Goal: Task Accomplishment & Management: Use online tool/utility

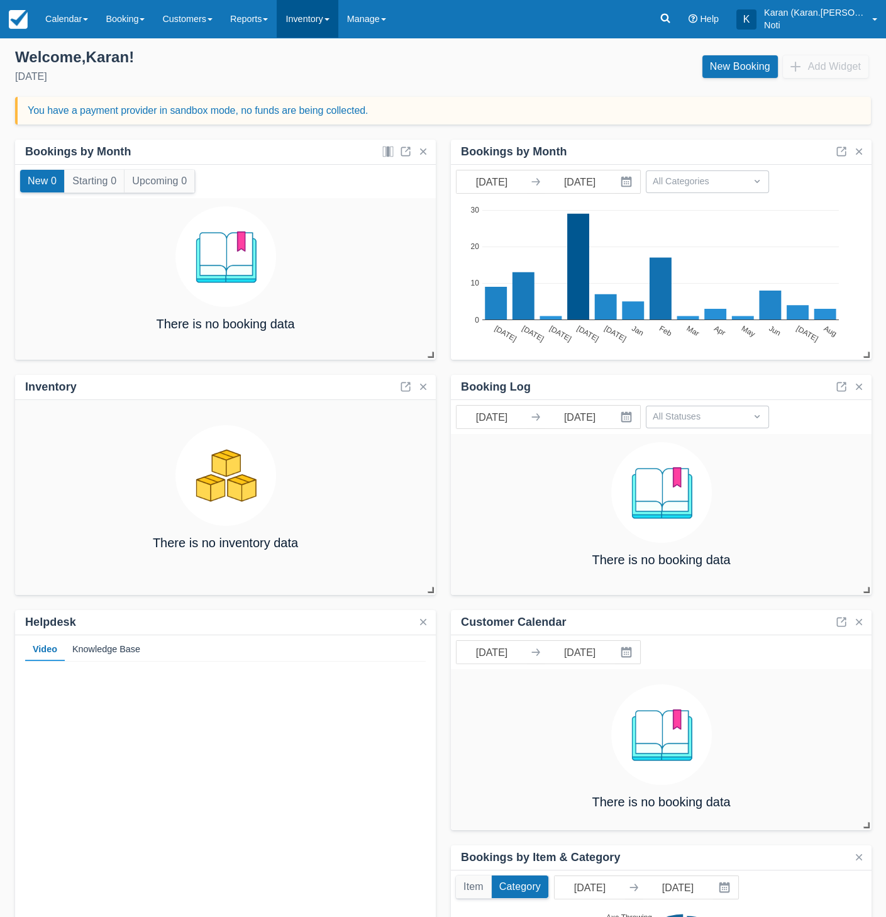
click at [319, 31] on link "Inventory" at bounding box center [307, 19] width 61 height 38
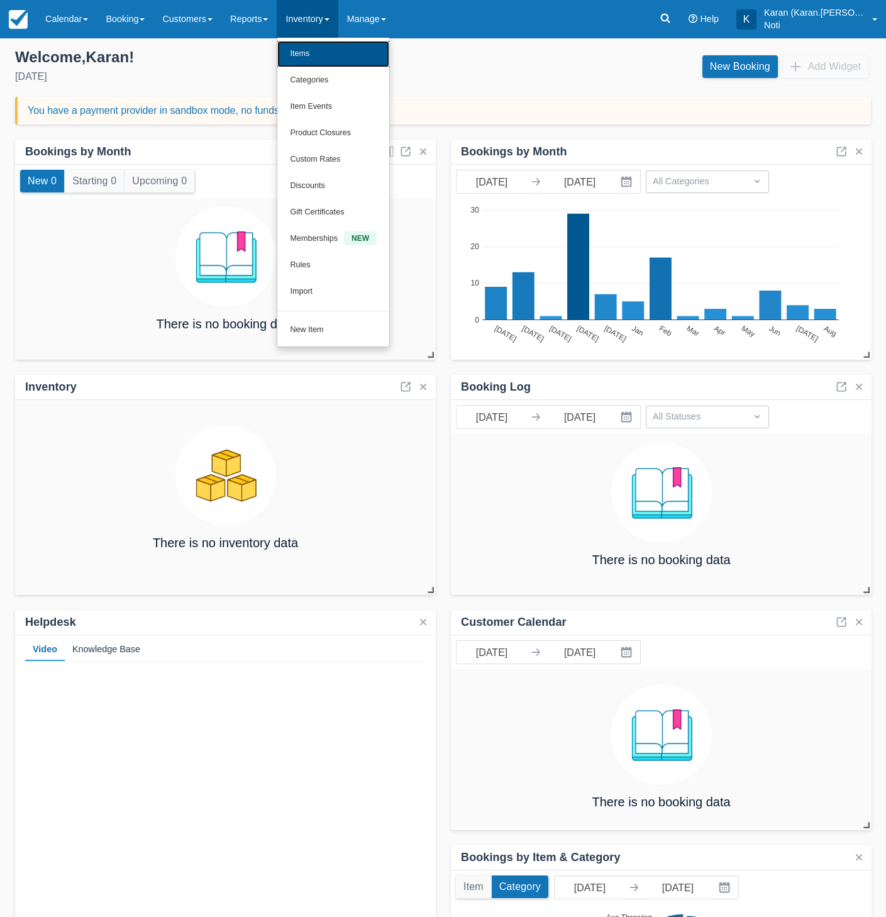
click at [324, 56] on link "Items" at bounding box center [333, 54] width 112 height 26
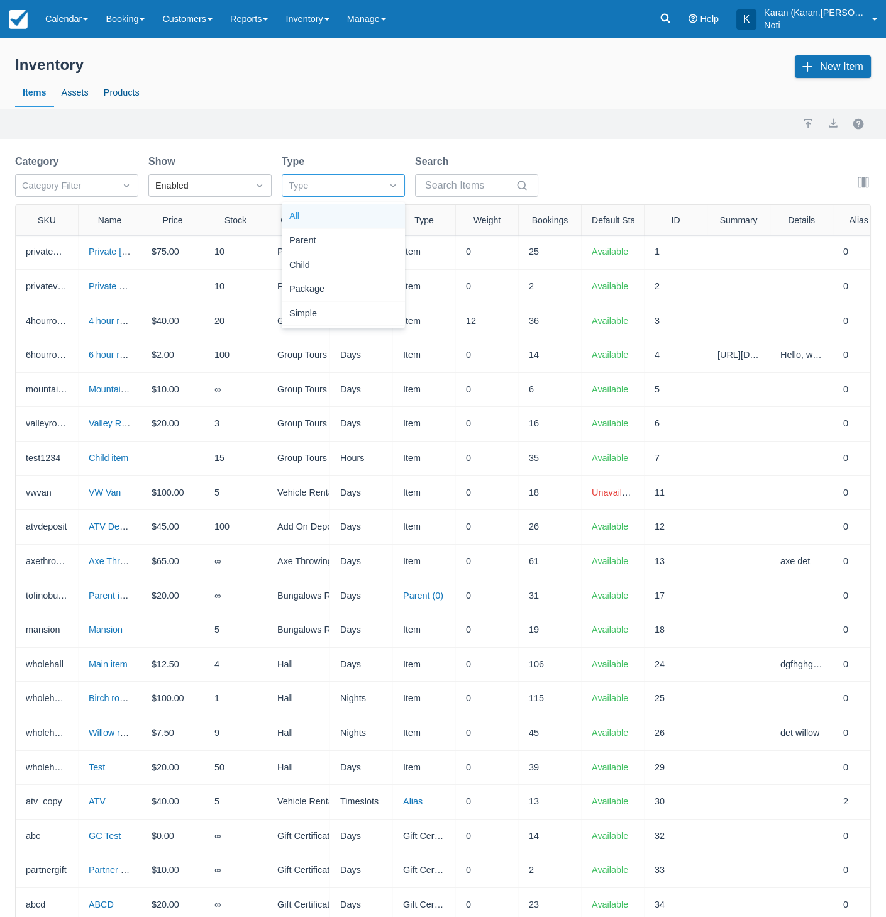
click at [368, 184] on div "Type" at bounding box center [332, 186] width 87 height 14
click at [358, 292] on div "Package" at bounding box center [343, 289] width 123 height 25
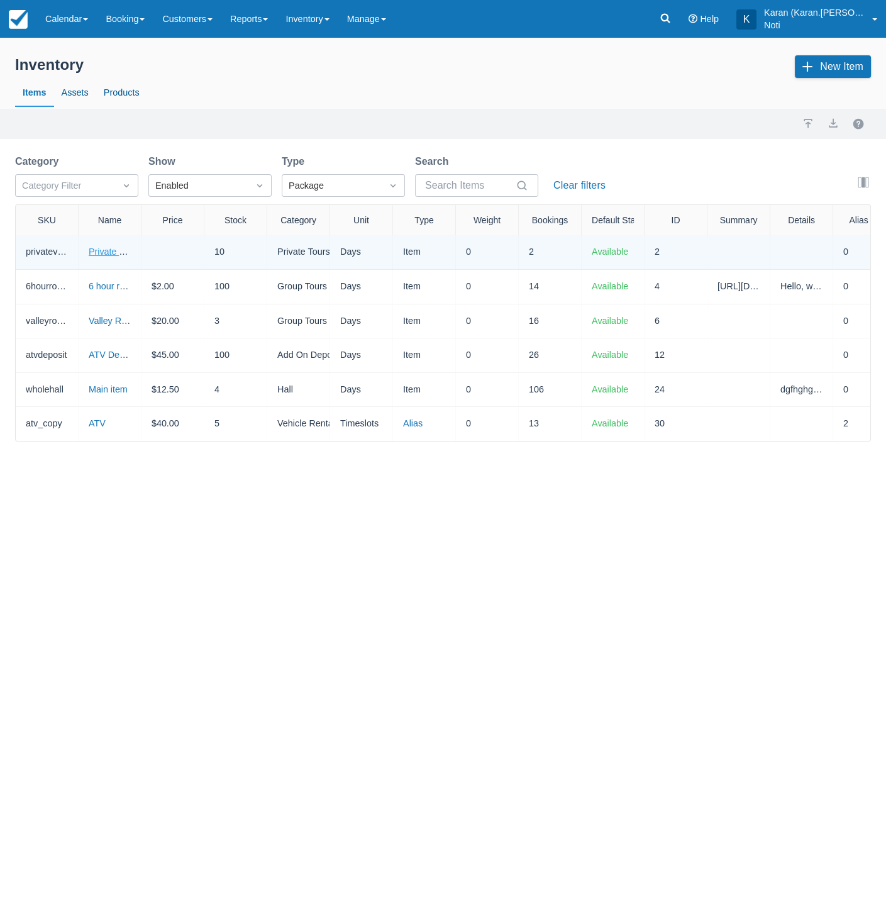
click at [110, 251] on link "Private Valley Tour" at bounding box center [126, 251] width 74 height 10
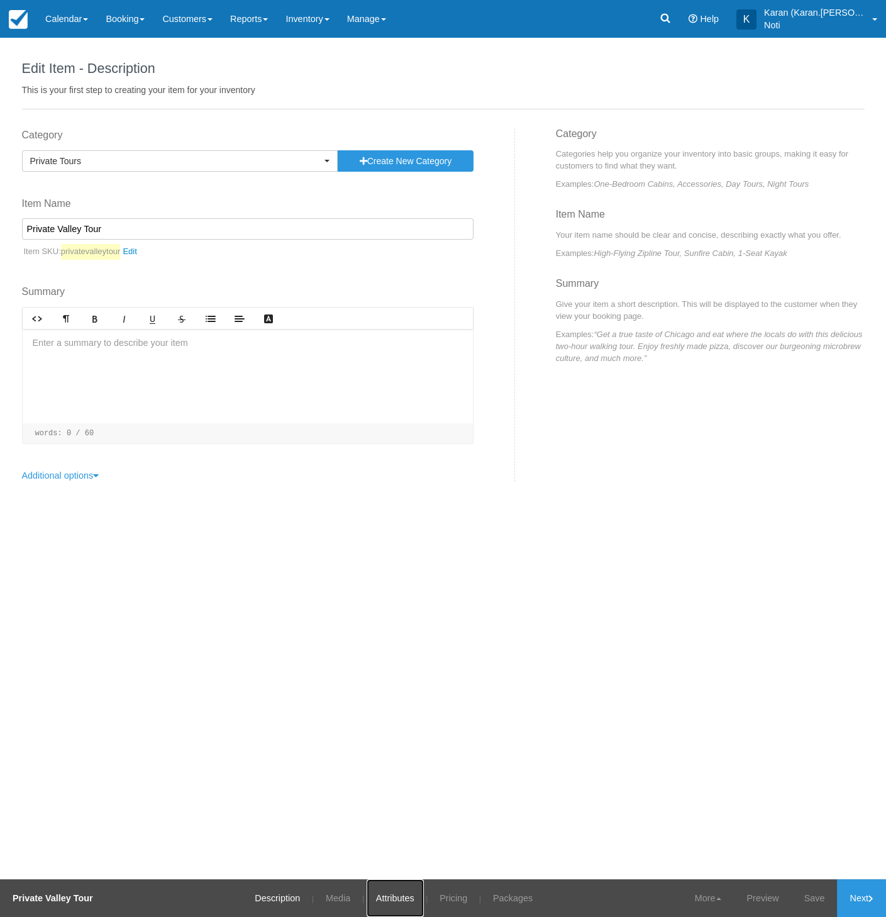
click at [390, 901] on link "Attributes" at bounding box center [394, 898] width 57 height 38
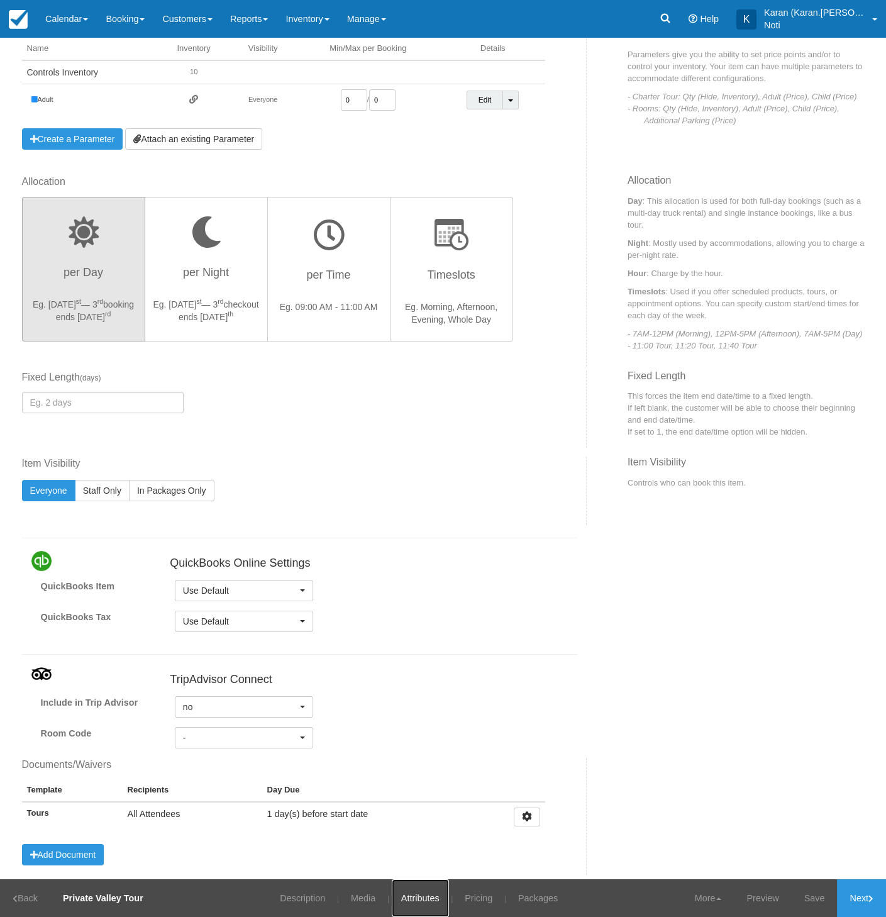
scroll to position [184, 0]
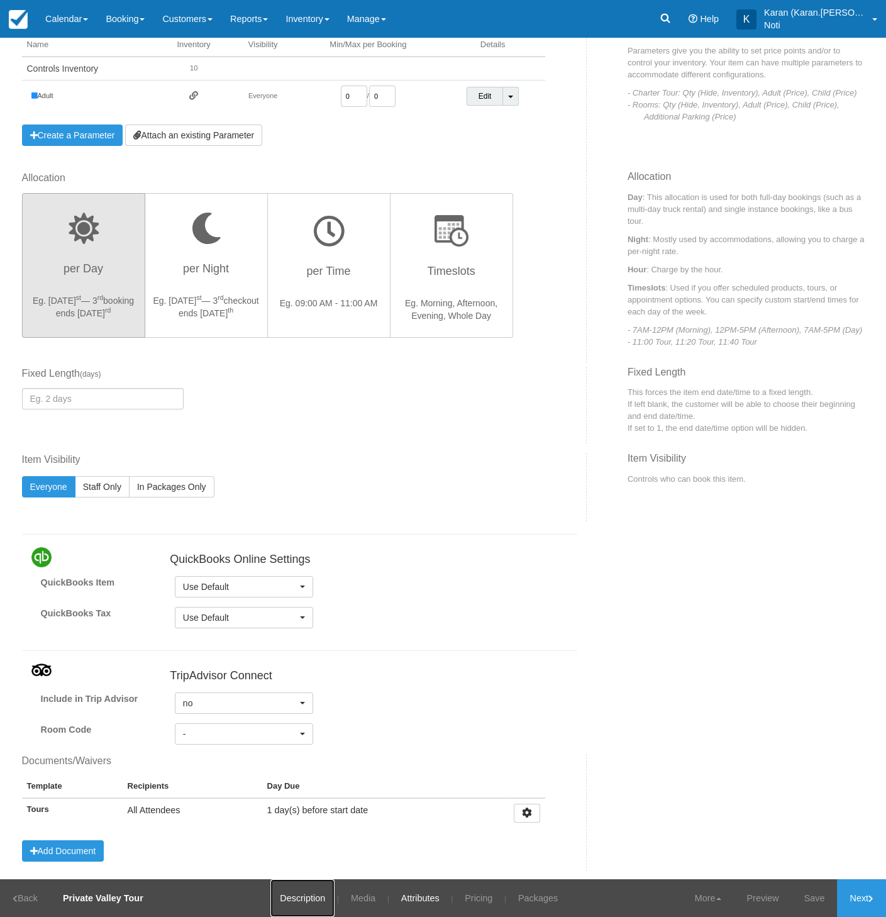
click at [298, 900] on link "Description" at bounding box center [302, 898] width 64 height 38
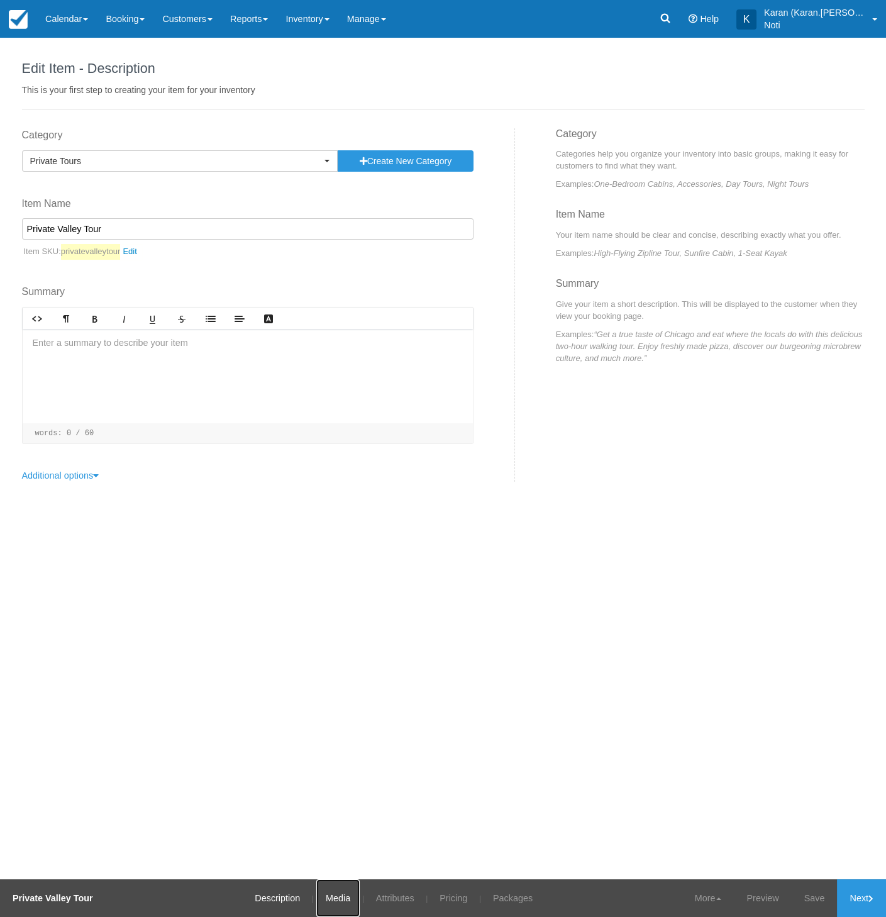
drag, startPoint x: 334, startPoint y: 896, endPoint x: 340, endPoint y: 896, distance: 6.3
click at [334, 896] on link "Media" at bounding box center [337, 898] width 43 height 38
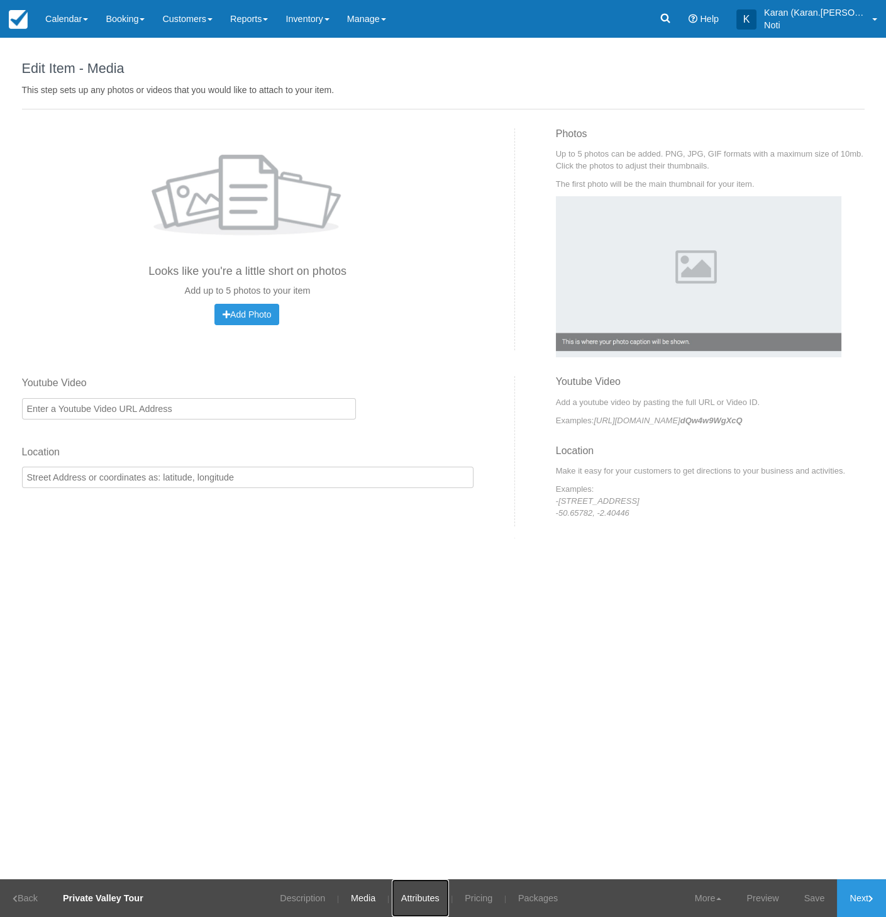
click at [418, 900] on link "Attributes" at bounding box center [420, 898] width 57 height 38
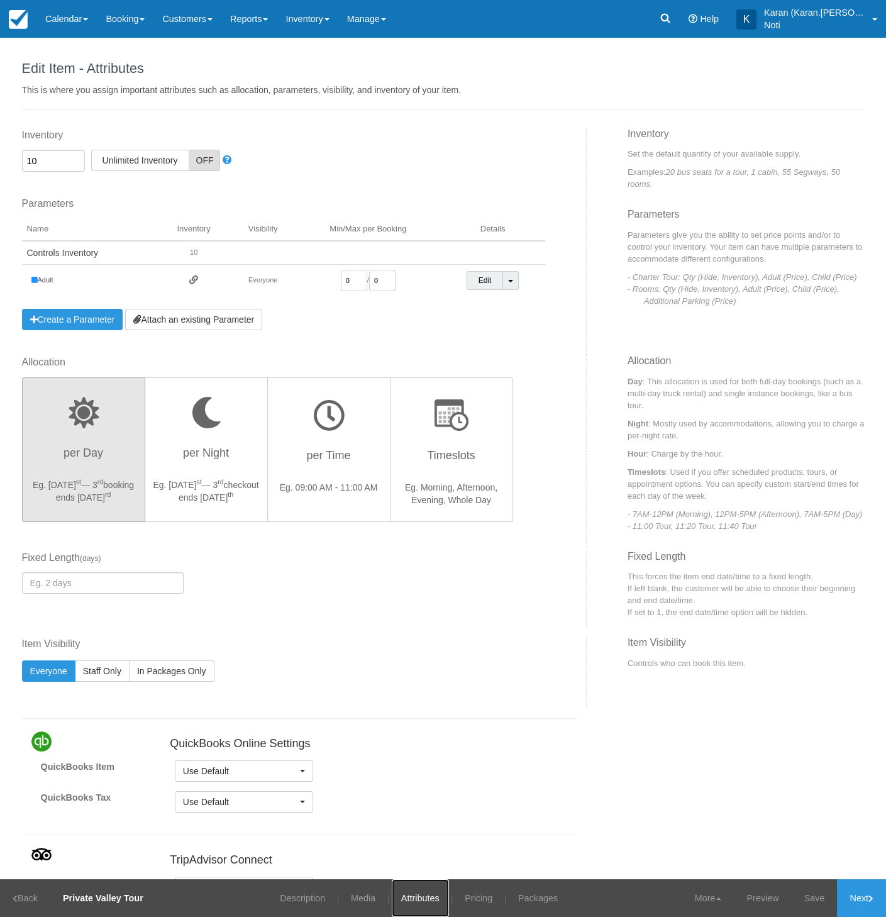
scroll to position [585, 0]
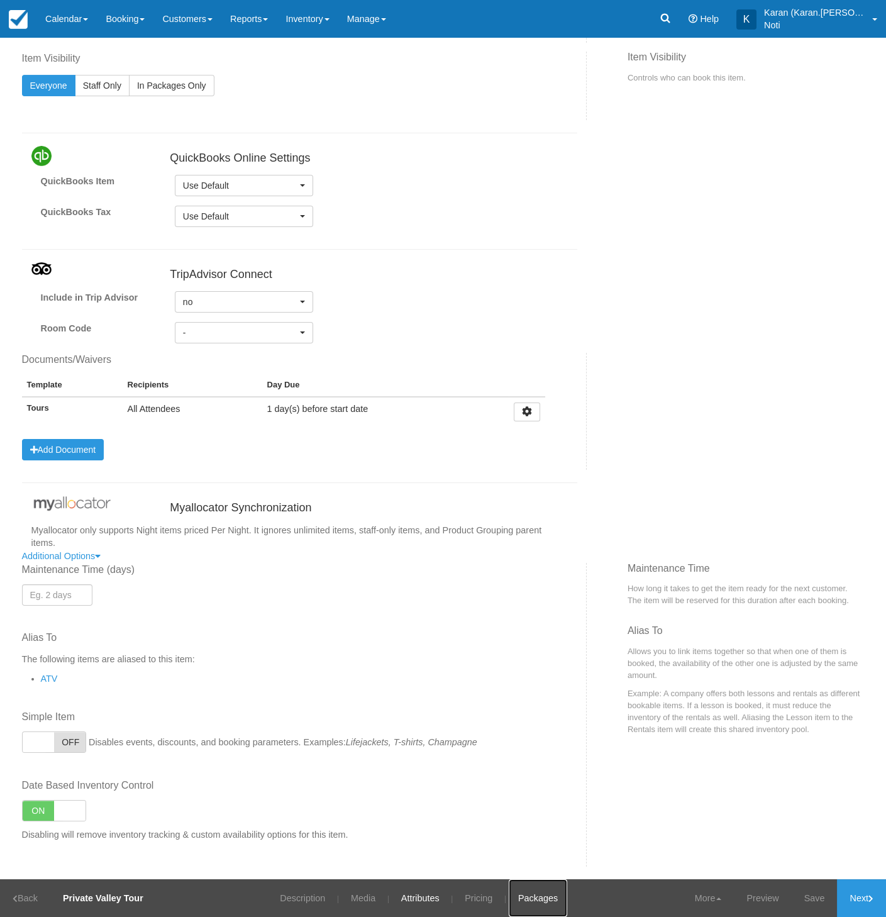
click at [566, 906] on link "Packages" at bounding box center [538, 898] width 58 height 38
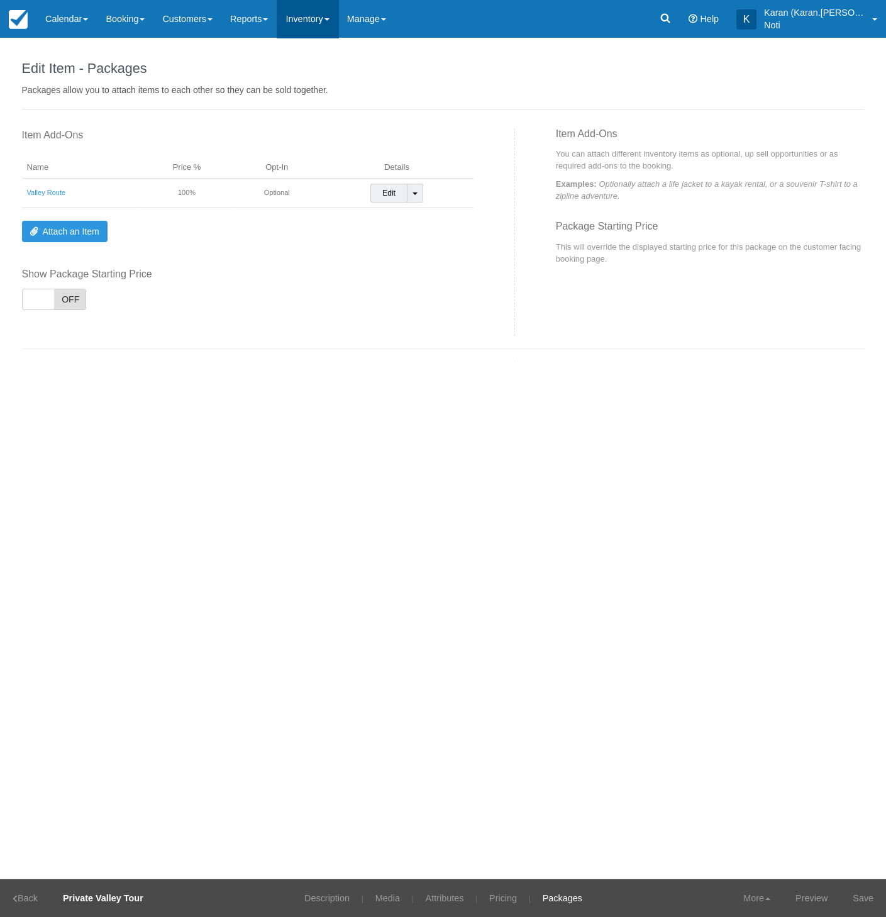
click at [302, 31] on link "Inventory" at bounding box center [307, 19] width 61 height 38
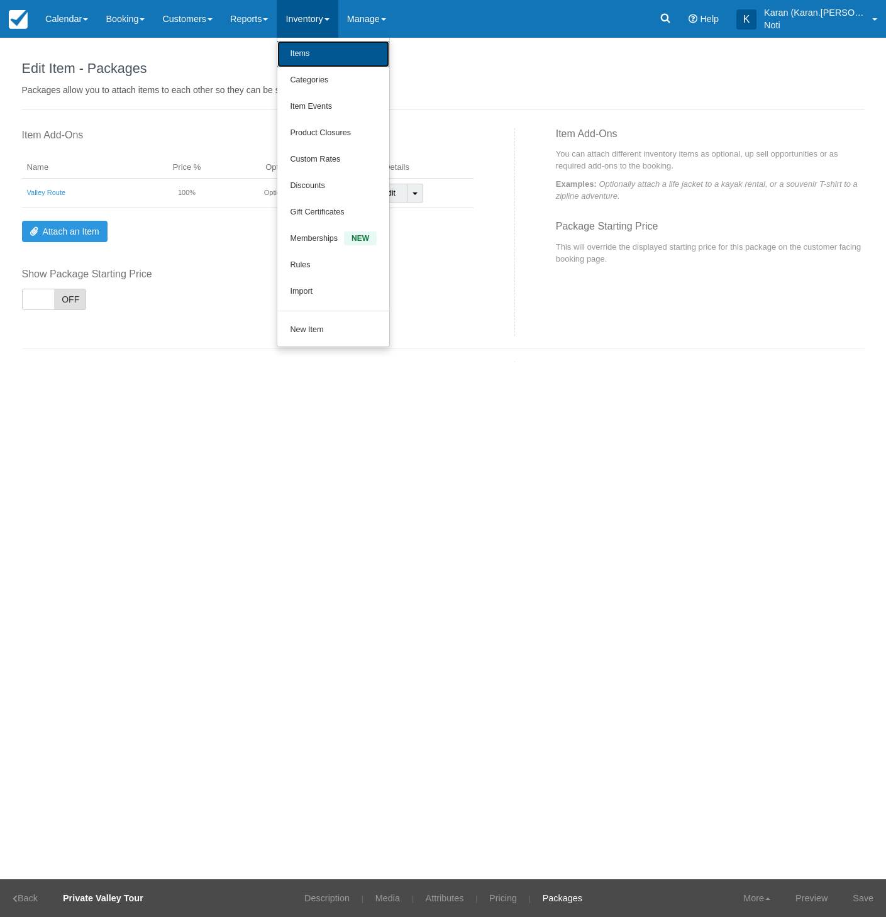
click at [314, 61] on link "Items" at bounding box center [333, 54] width 112 height 26
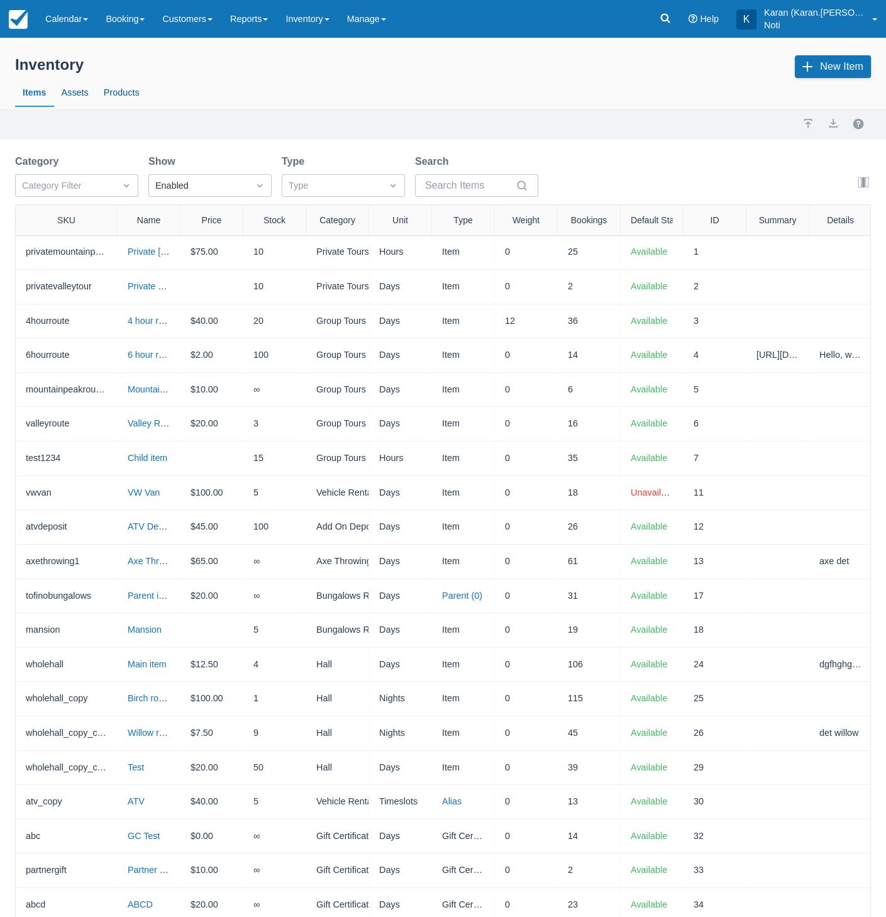
drag, startPoint x: 73, startPoint y: 209, endPoint x: 114, endPoint y: 212, distance: 41.6
click at [114, 212] on div at bounding box center [117, 220] width 23 height 30
click at [223, 186] on div "Enabled" at bounding box center [198, 186] width 87 height 14
click at [214, 211] on div "All" at bounding box center [209, 216] width 123 height 25
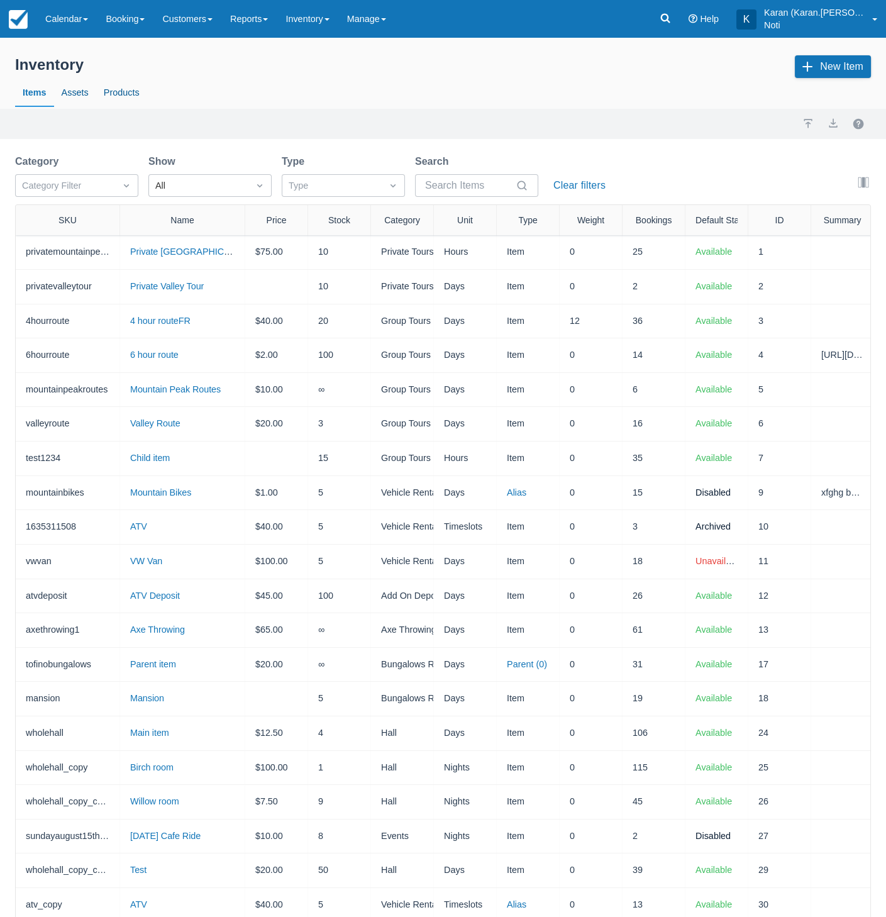
drag, startPoint x: 180, startPoint y: 215, endPoint x: 242, endPoint y: 224, distance: 62.9
click at [242, 224] on div at bounding box center [244, 220] width 23 height 30
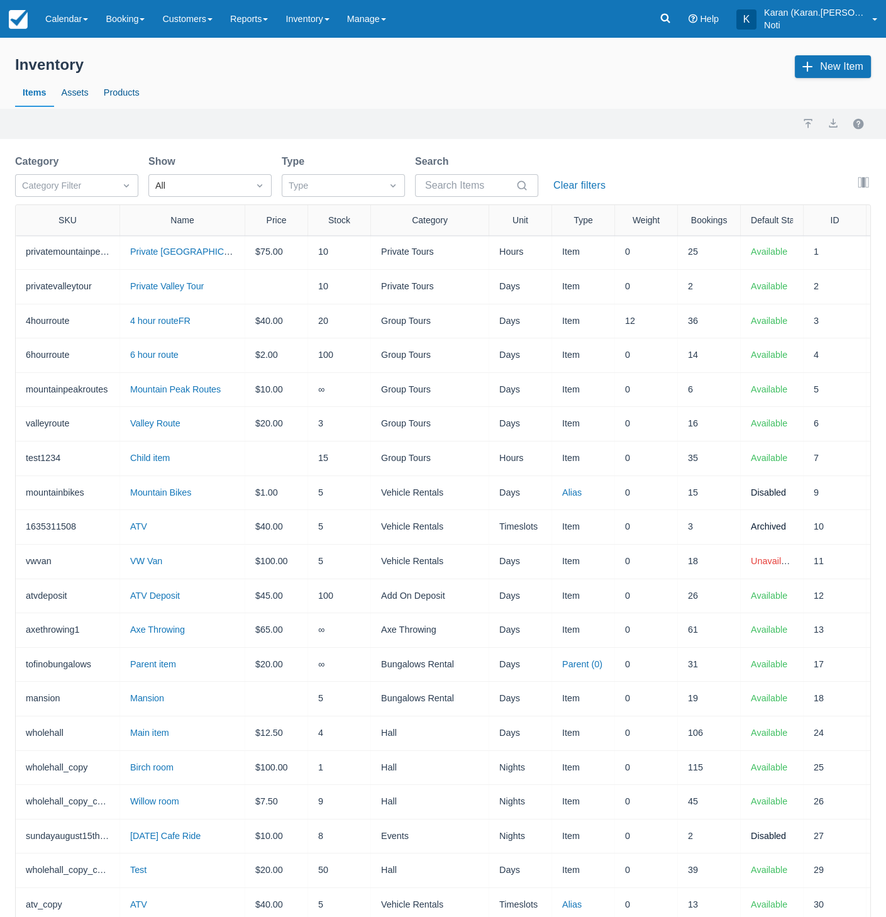
drag, startPoint x: 436, startPoint y: 213, endPoint x: 491, endPoint y: 218, distance: 55.5
click at [491, 218] on div at bounding box center [488, 220] width 23 height 30
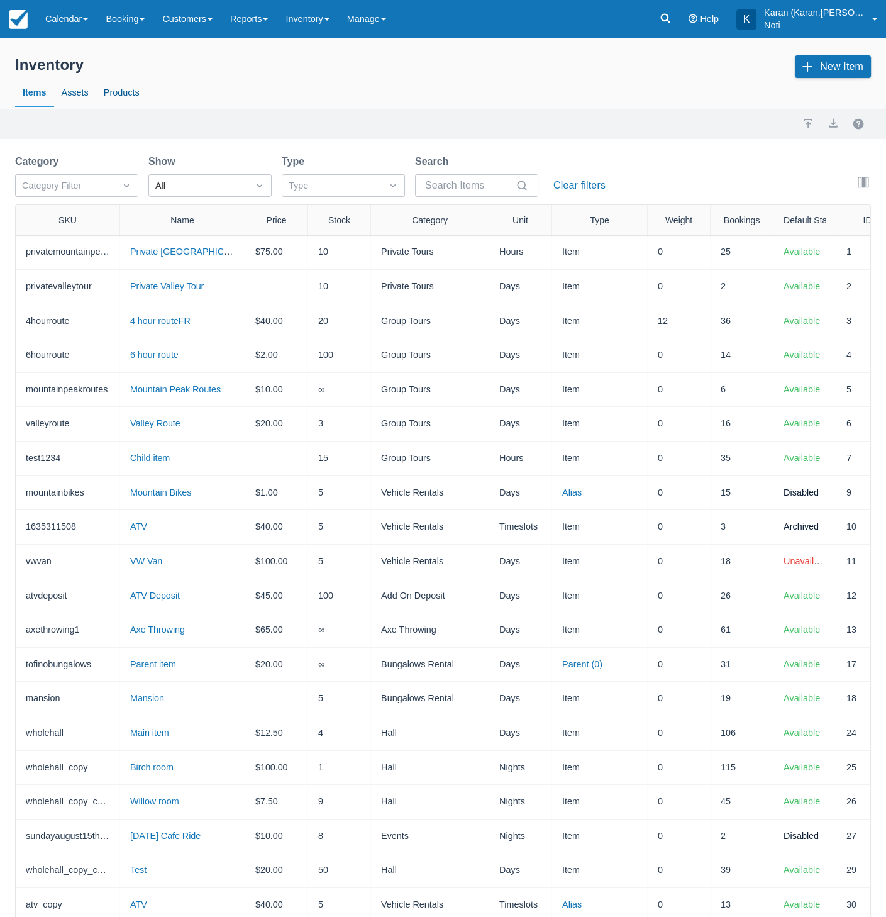
drag, startPoint x: 612, startPoint y: 225, endPoint x: 649, endPoint y: 224, distance: 37.7
click at [649, 224] on div at bounding box center [647, 220] width 23 height 30
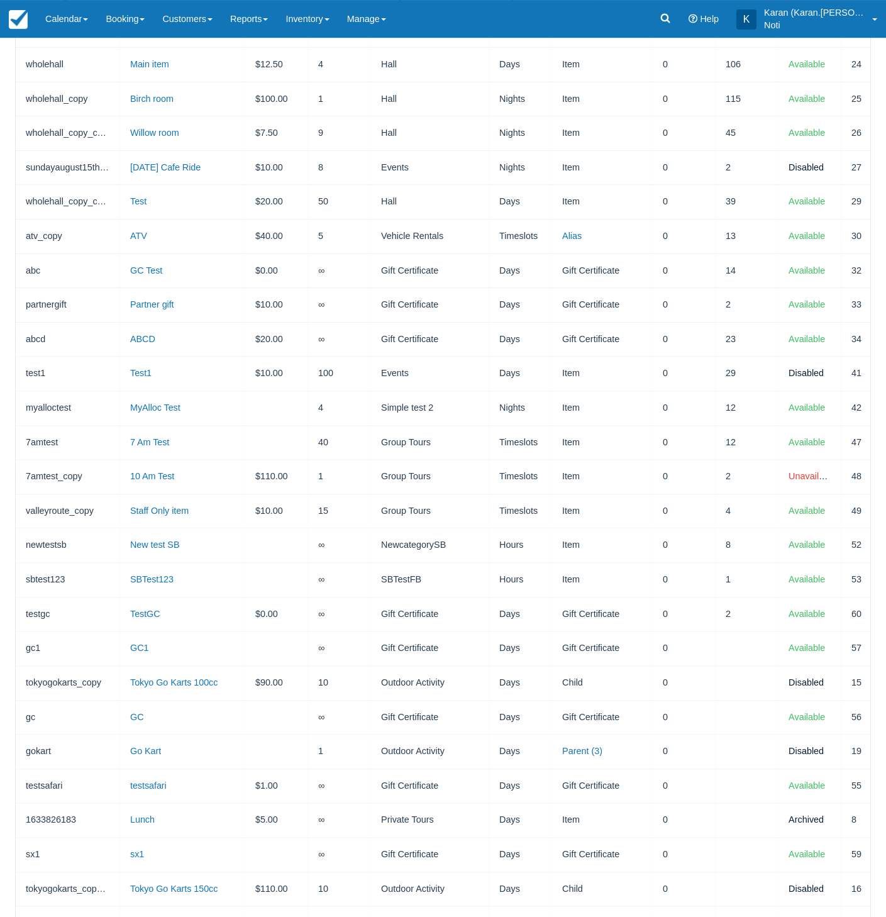
scroll to position [781, 0]
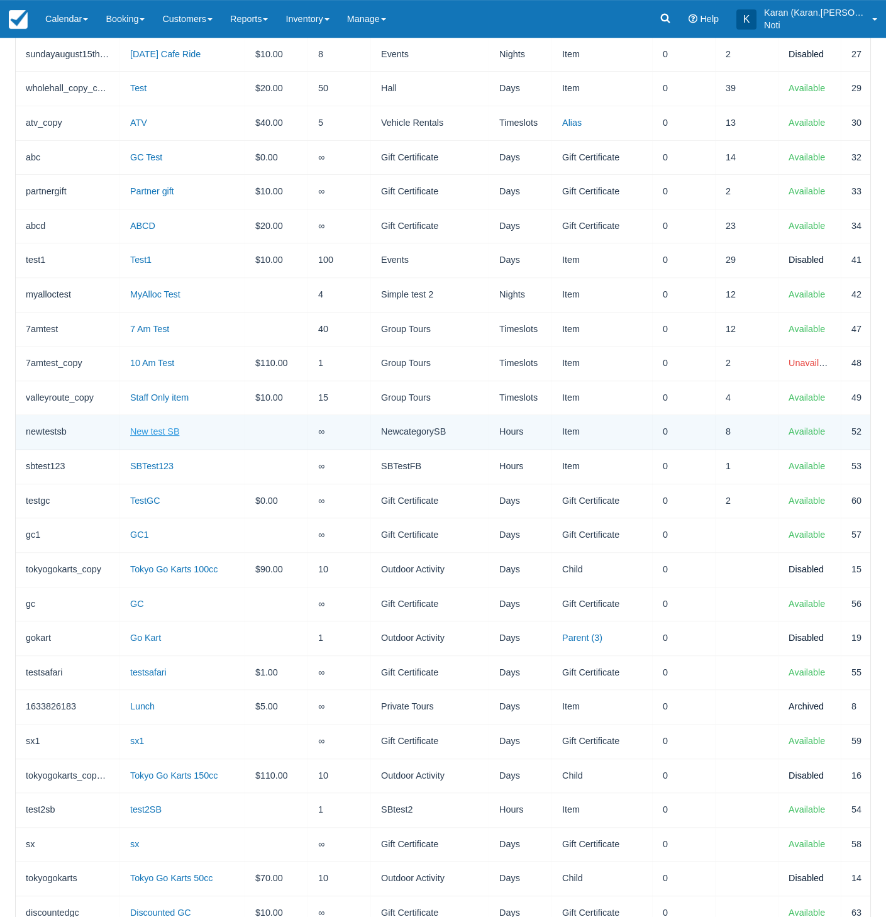
click at [165, 426] on link "New test SB" at bounding box center [154, 431] width 49 height 10
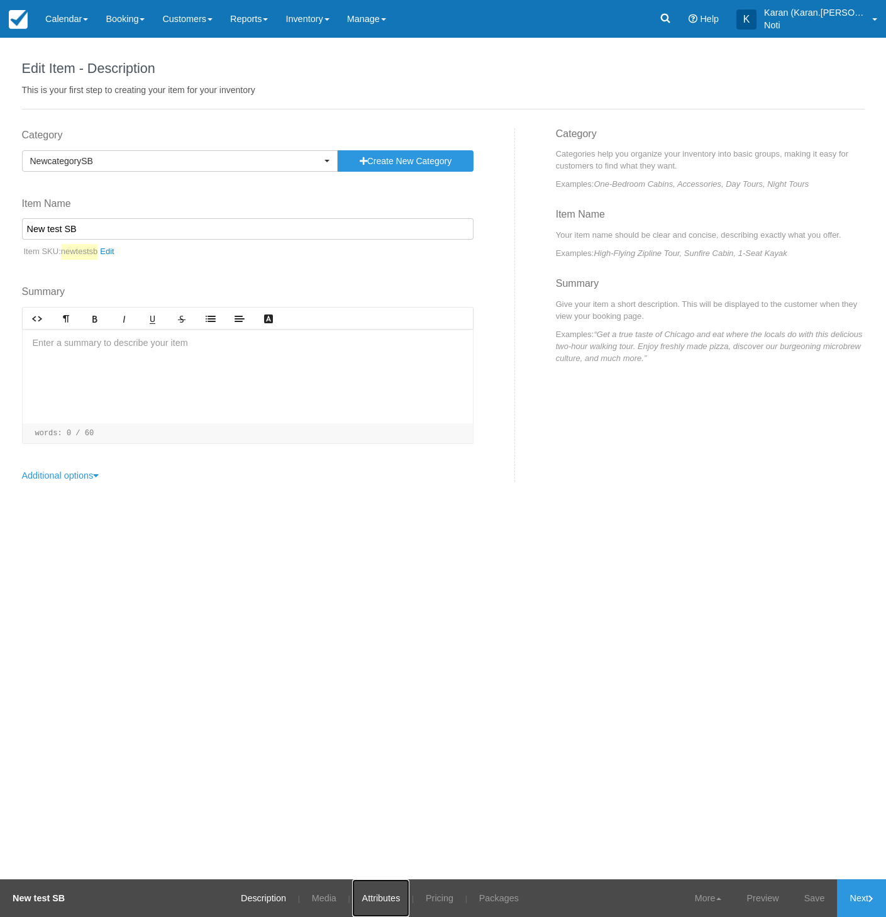
click at [379, 893] on link "Attributes" at bounding box center [380, 898] width 57 height 38
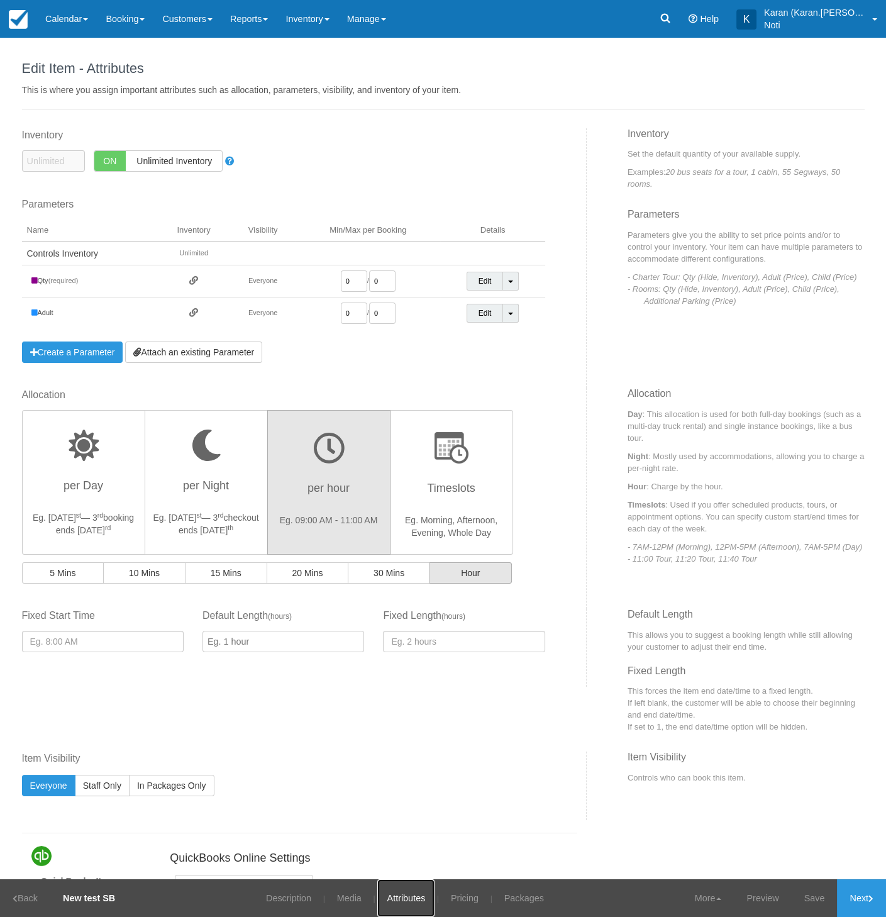
scroll to position [197, 0]
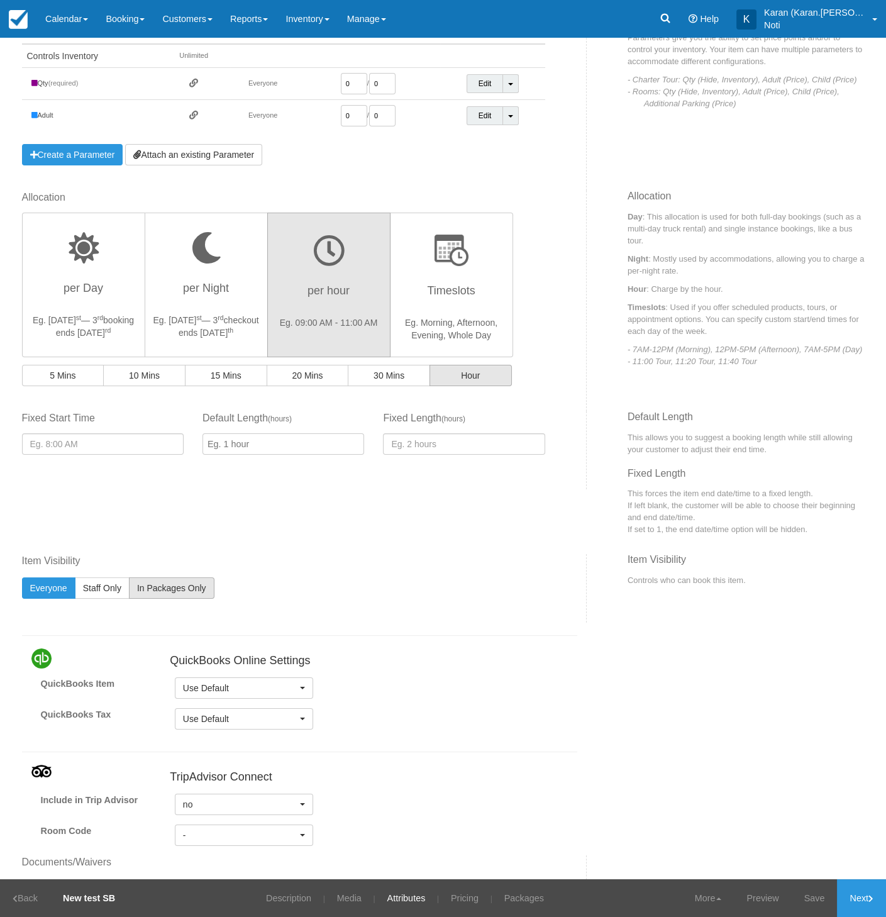
click at [166, 578] on button "In Packages Only" at bounding box center [171, 587] width 85 height 21
radio input "true"
click at [818, 887] on link "Save" at bounding box center [814, 898] width 46 height 38
click at [308, 20] on link "Inventory" at bounding box center [307, 19] width 61 height 38
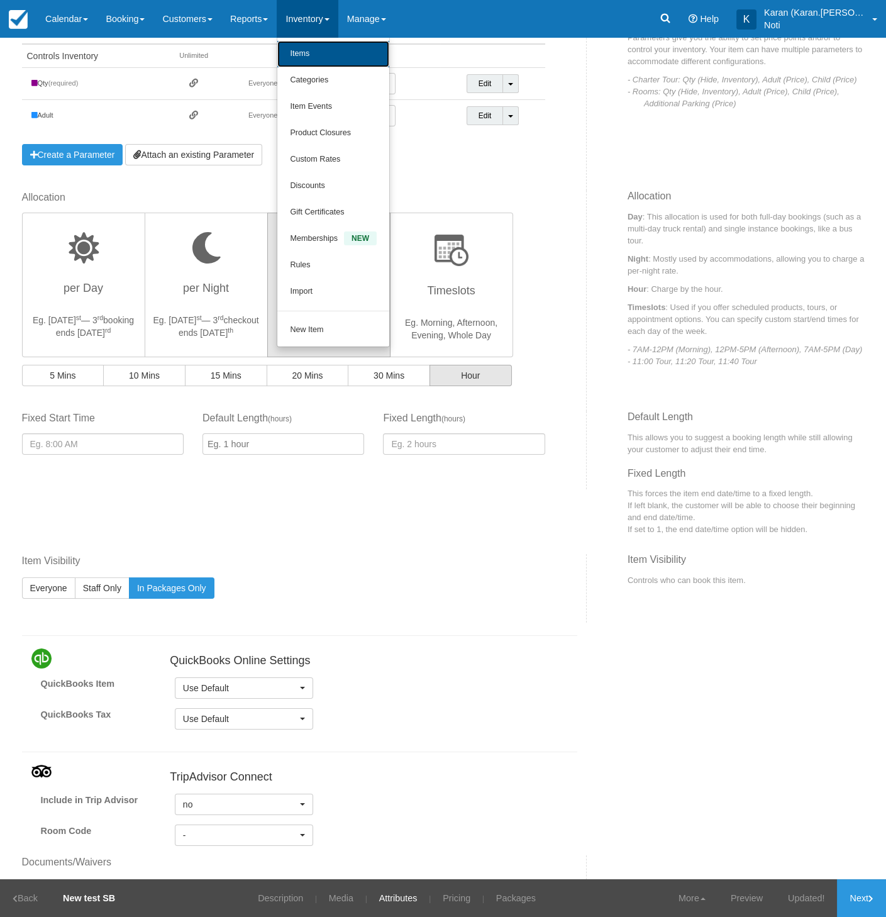
click at [309, 53] on link "Items" at bounding box center [333, 54] width 112 height 26
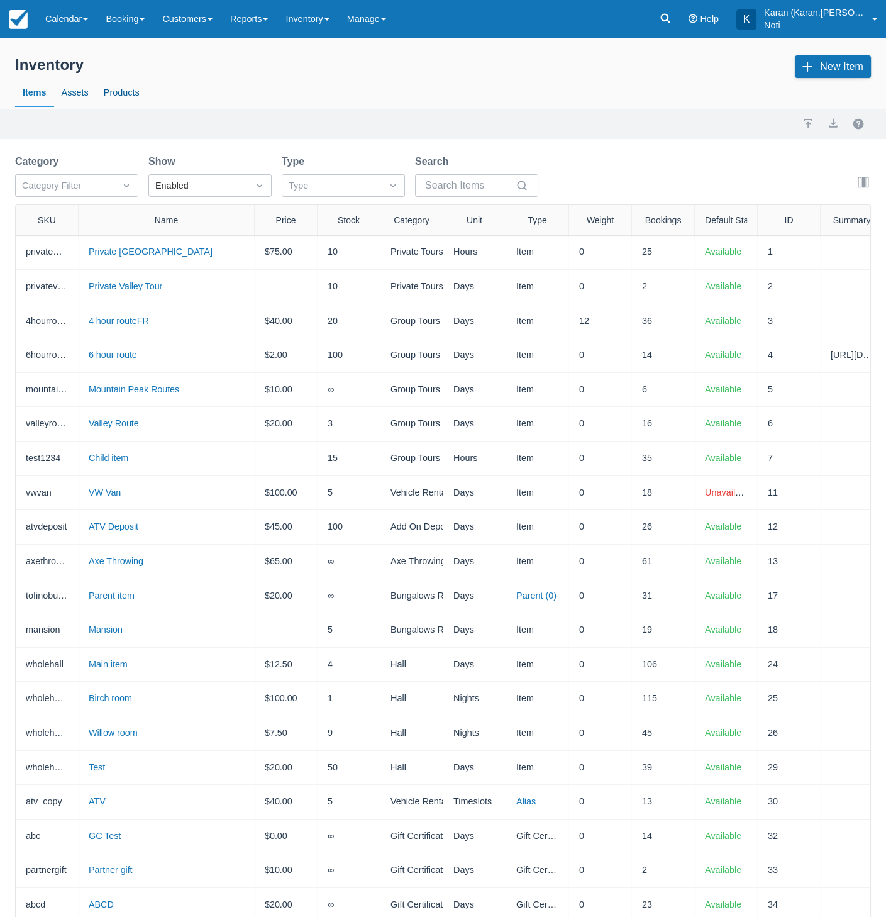
drag, startPoint x: 139, startPoint y: 211, endPoint x: 251, endPoint y: 229, distance: 113.3
click at [251, 229] on div at bounding box center [254, 220] width 23 height 30
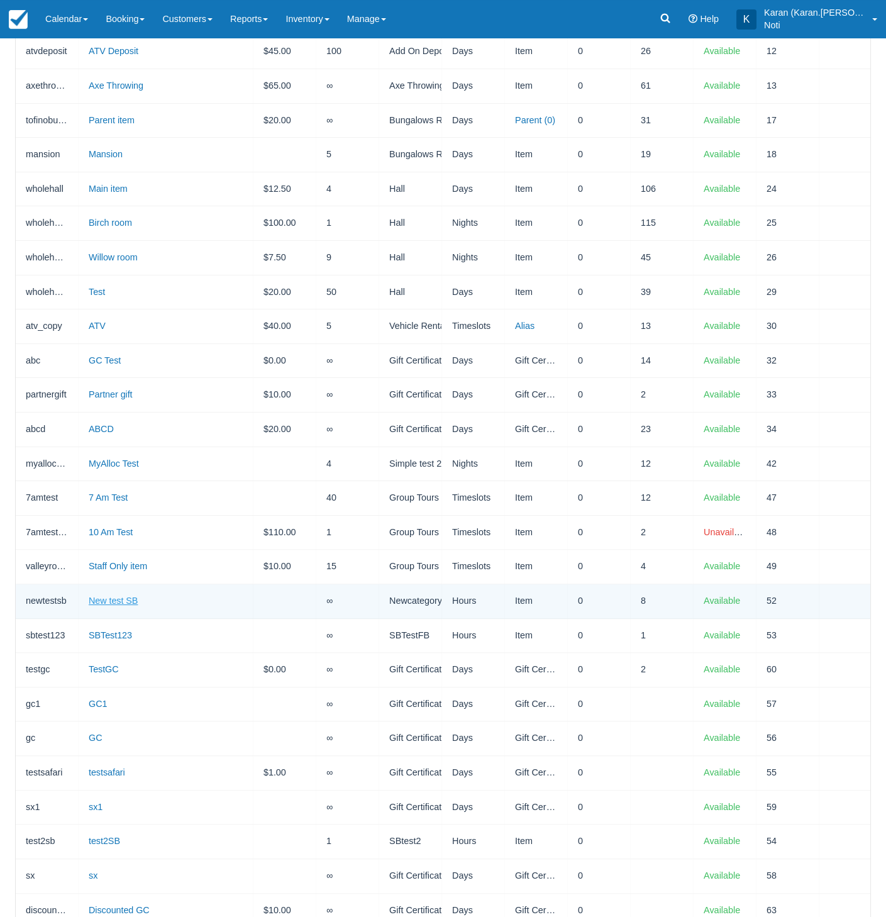
click at [122, 595] on link "New test SB" at bounding box center [113, 600] width 49 height 10
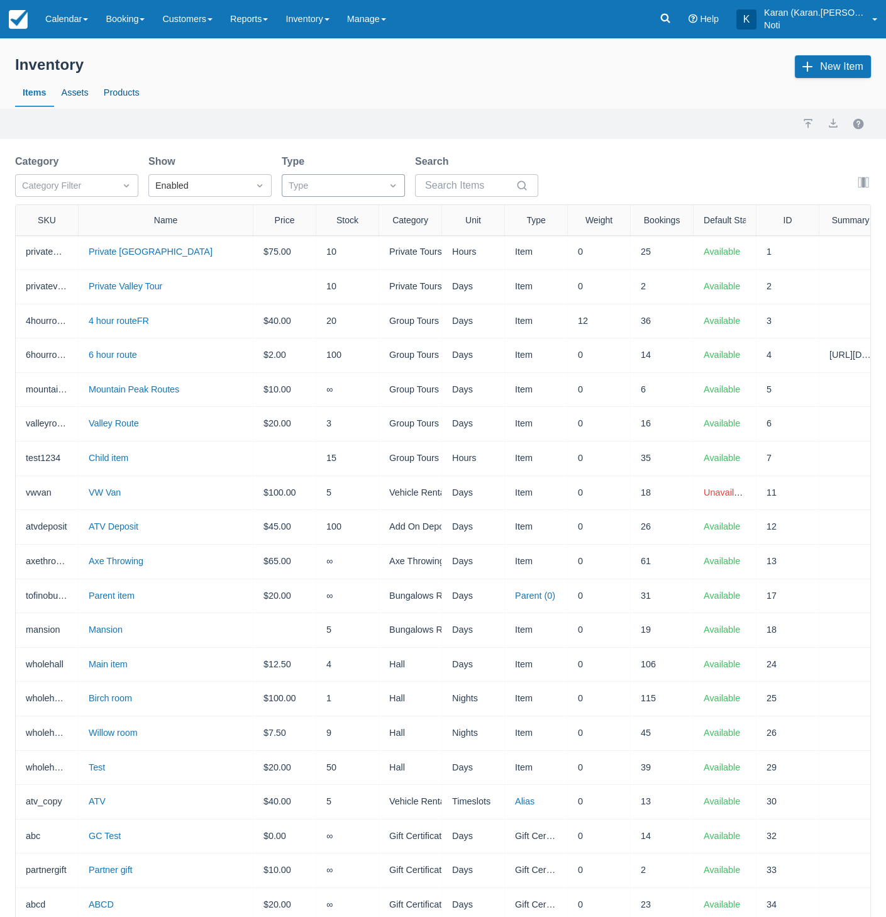
click at [342, 194] on div "Type" at bounding box center [331, 185] width 99 height 20
click at [347, 286] on div "Package" at bounding box center [343, 289] width 123 height 25
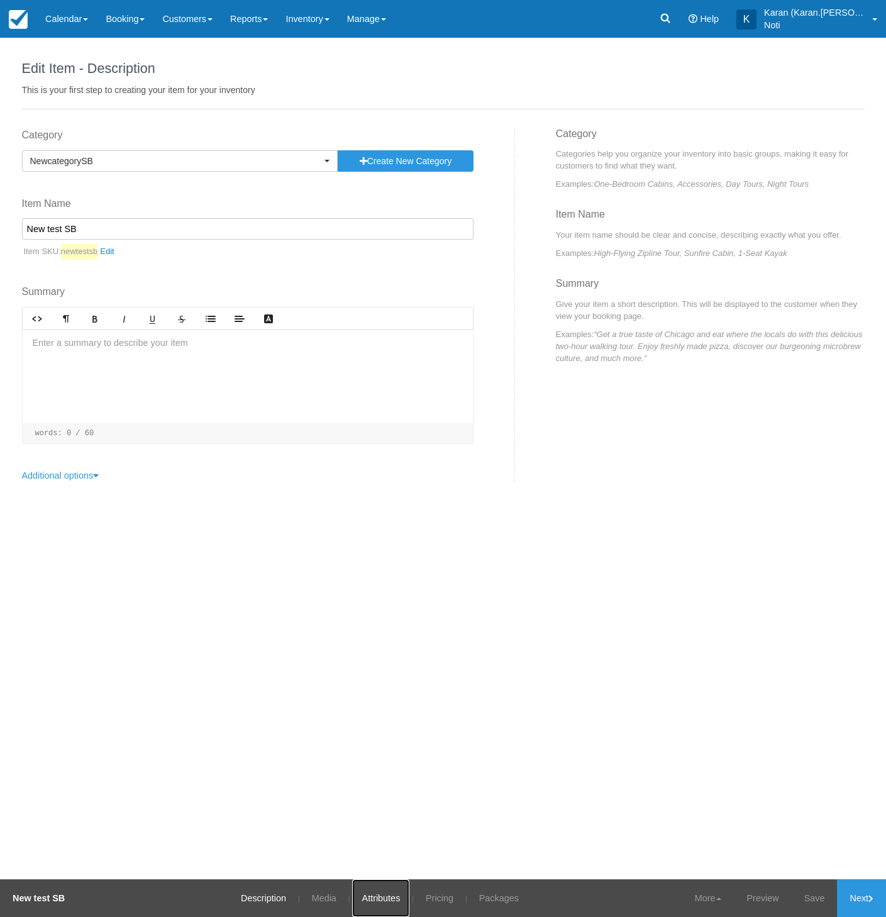
click at [385, 908] on link "Attributes" at bounding box center [380, 898] width 57 height 38
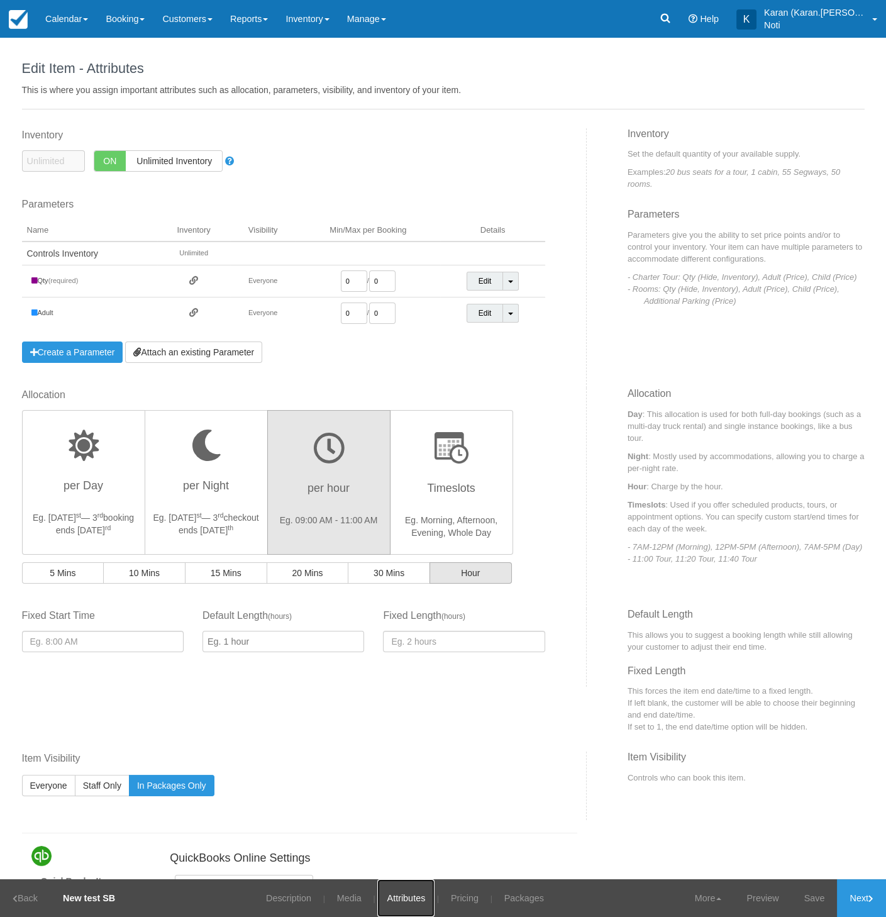
scroll to position [210, 0]
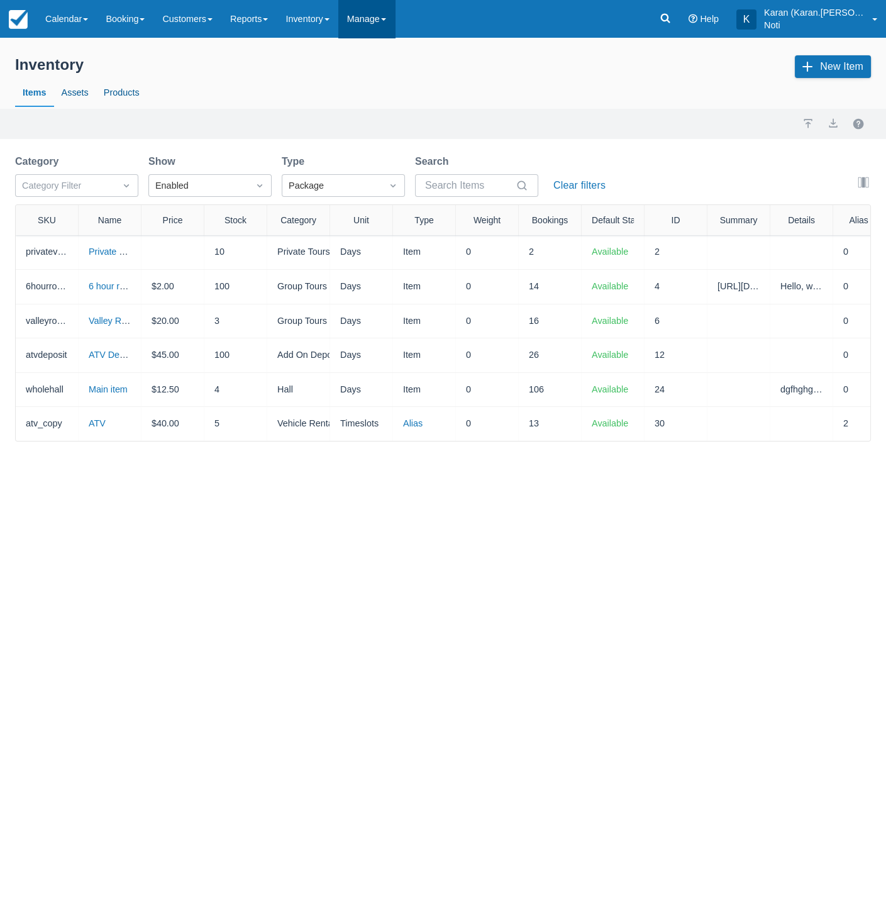
click at [395, 27] on link "Manage" at bounding box center [366, 19] width 57 height 38
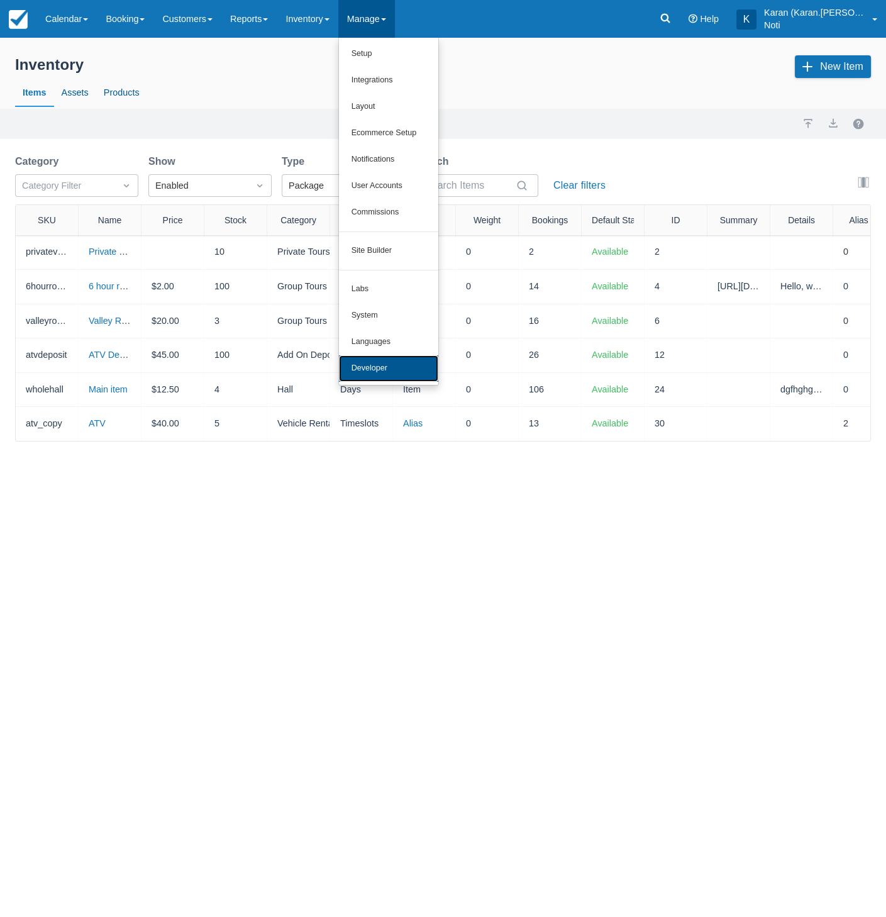
click at [409, 363] on link "Developer" at bounding box center [388, 368] width 99 height 26
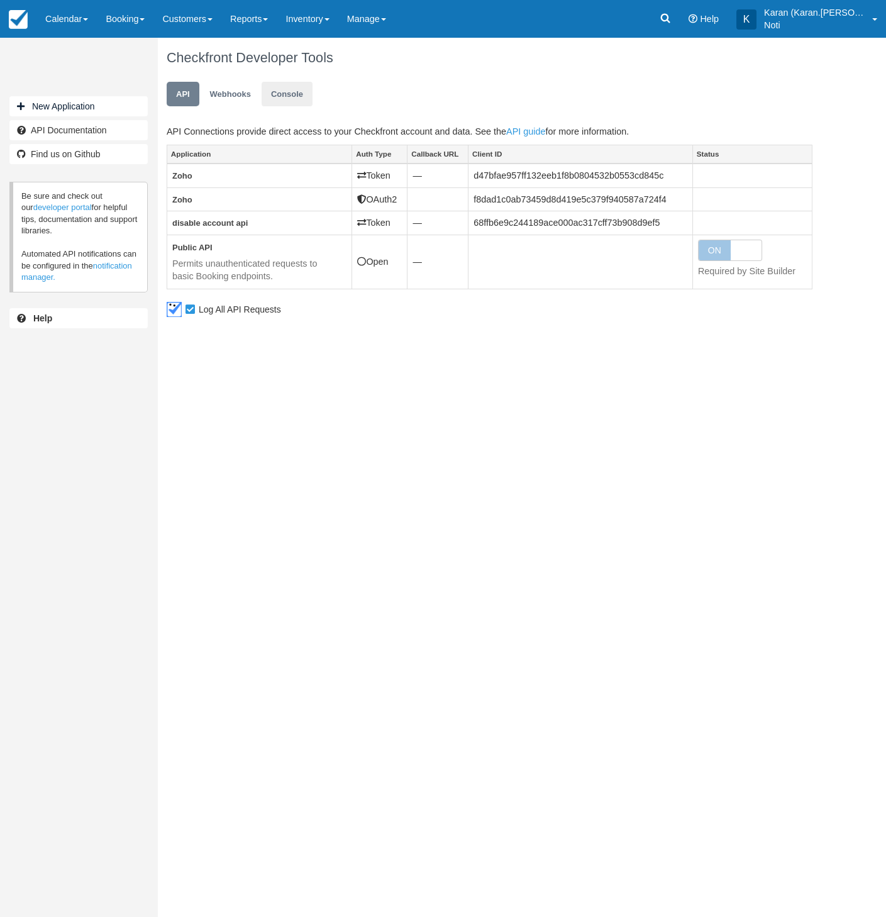
click at [294, 103] on application "Console" at bounding box center [287, 94] width 51 height 25
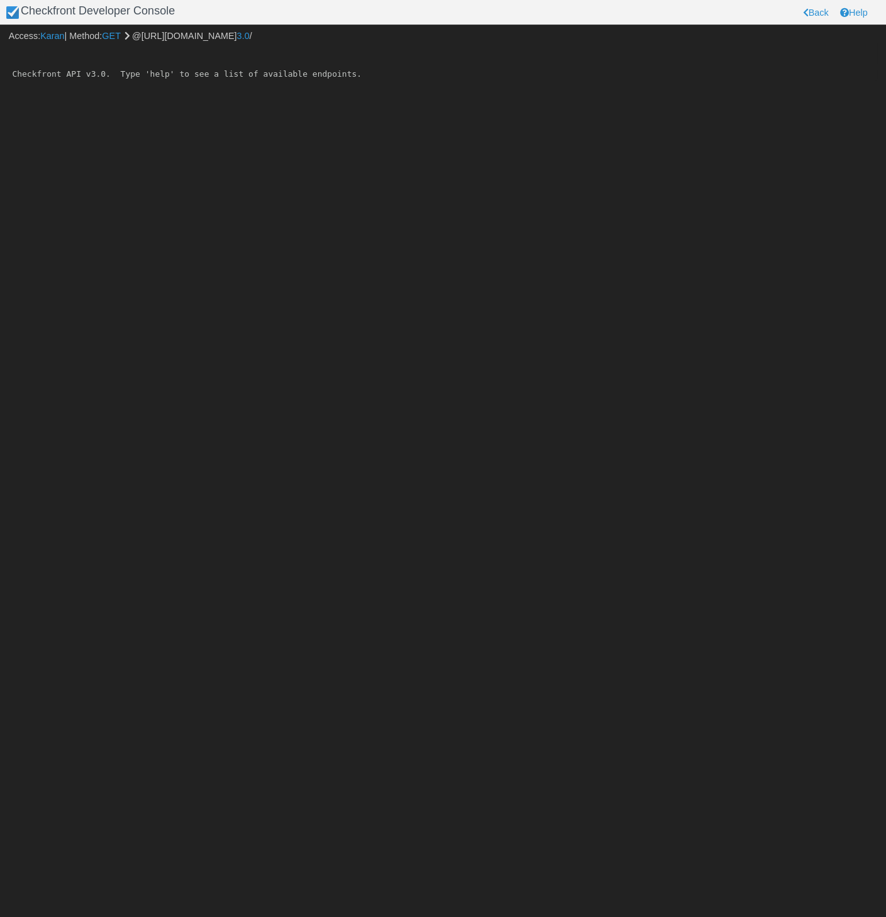
click at [87, 52] on input "text" at bounding box center [443, 53] width 868 height 21
paste input "/api/3.0/item?packages=1"
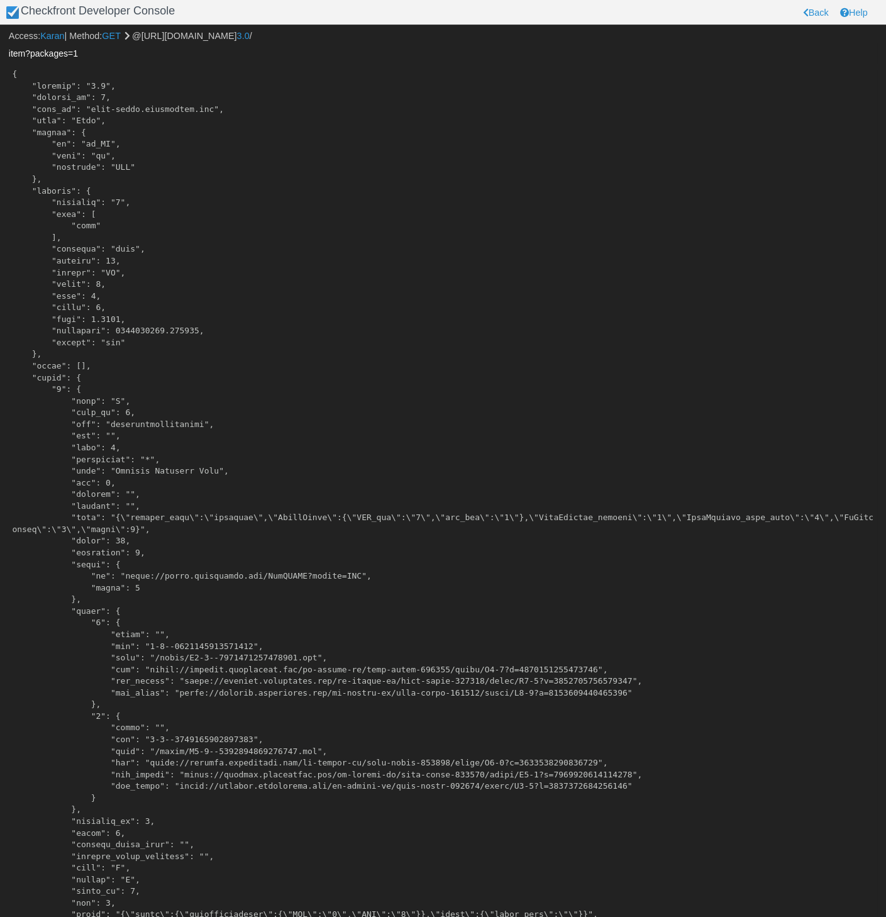
scroll to position [299, 0]
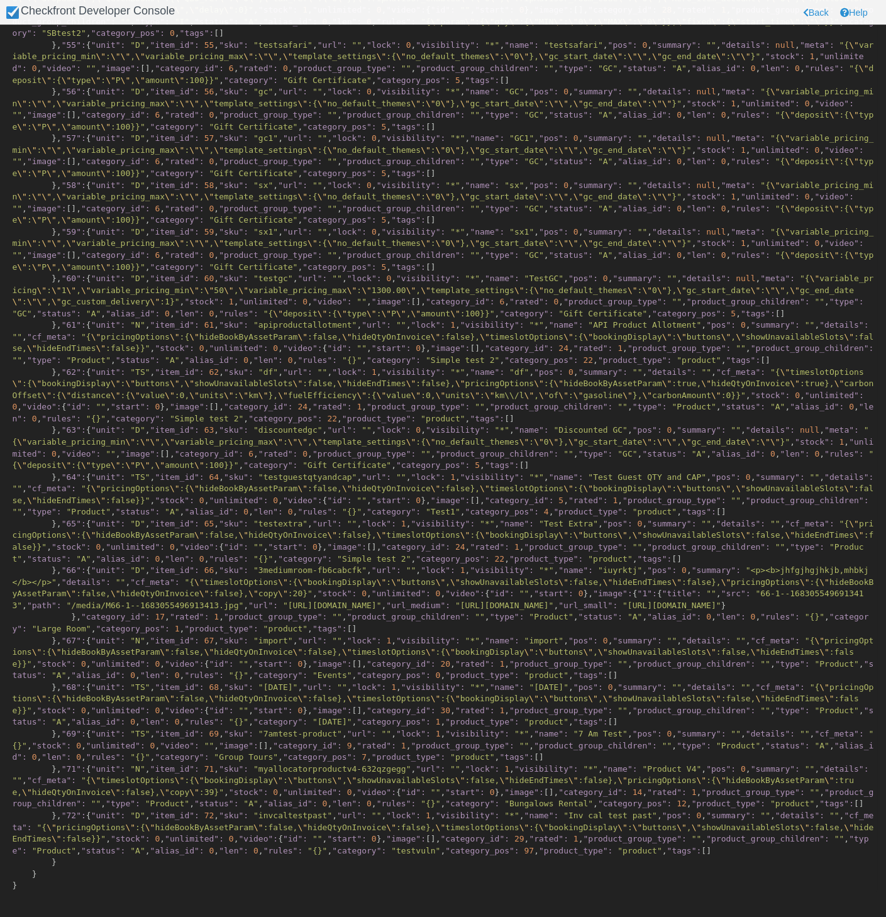
scroll to position [17304, 0]
copy span "visibility"
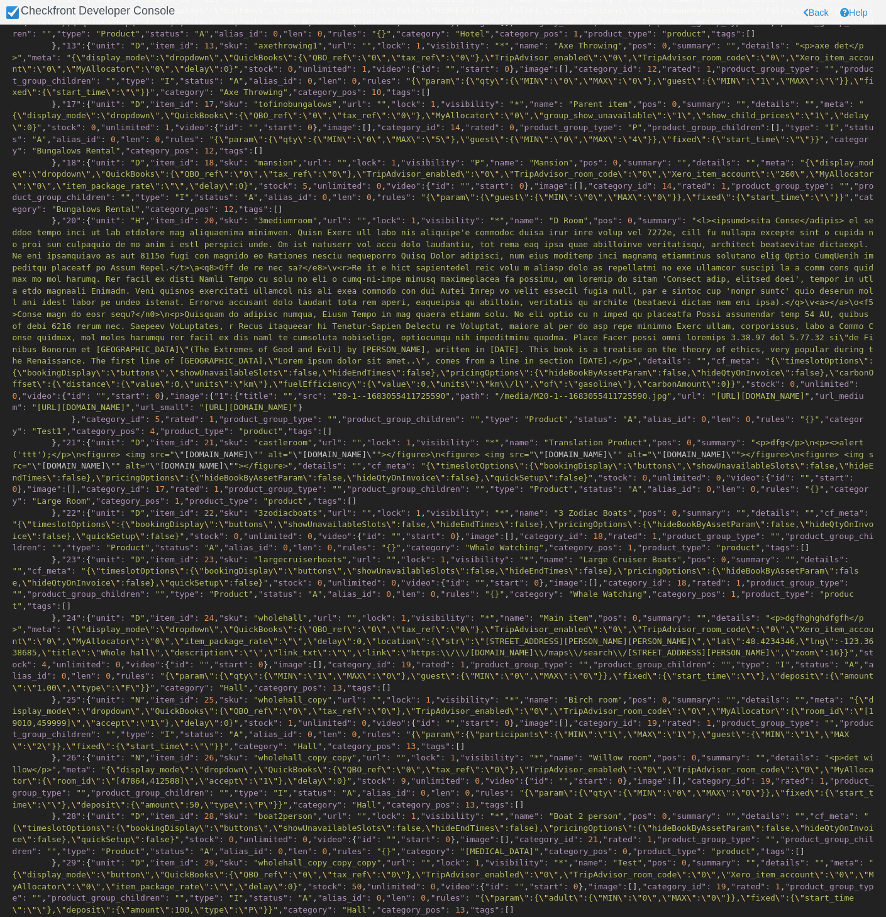
scroll to position [0, 0]
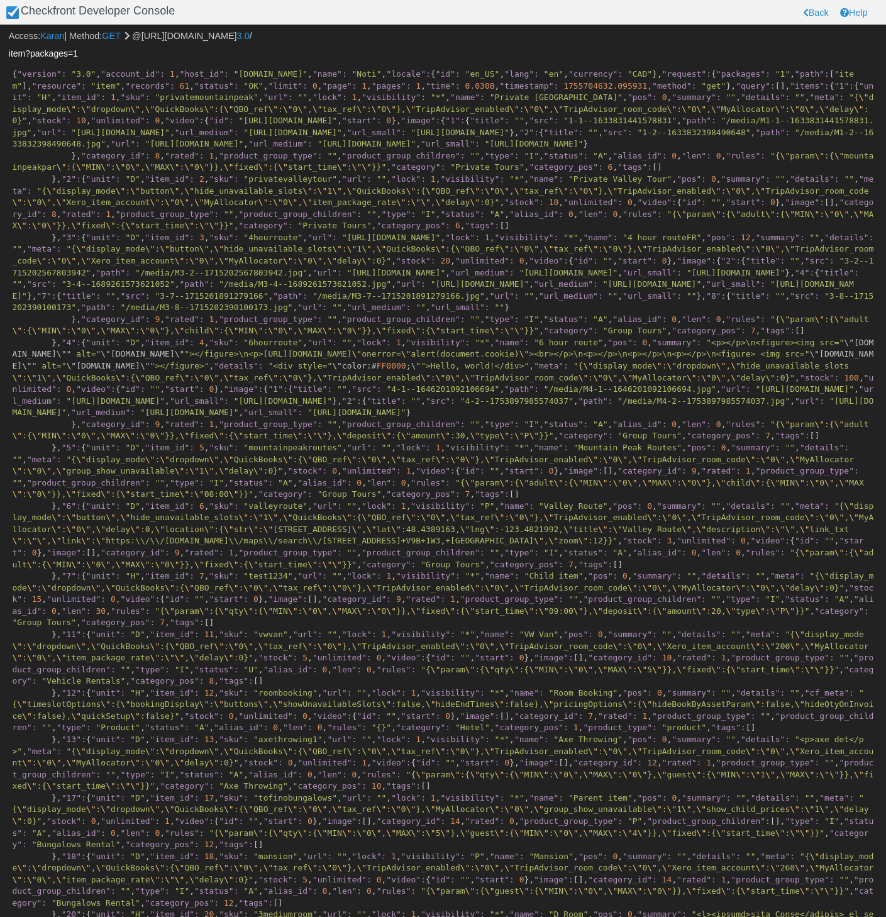
click at [94, 56] on input "item?packages=1" at bounding box center [443, 53] width 868 height 21
type input "item?packages=0"
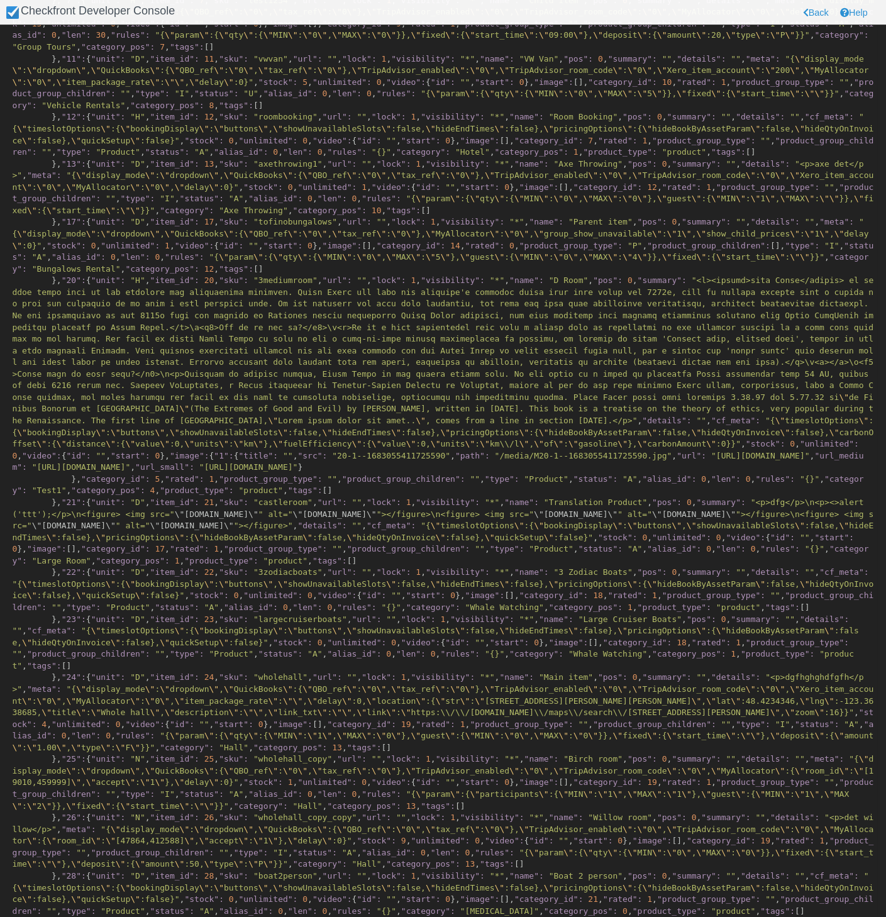
scroll to position [922, 0]
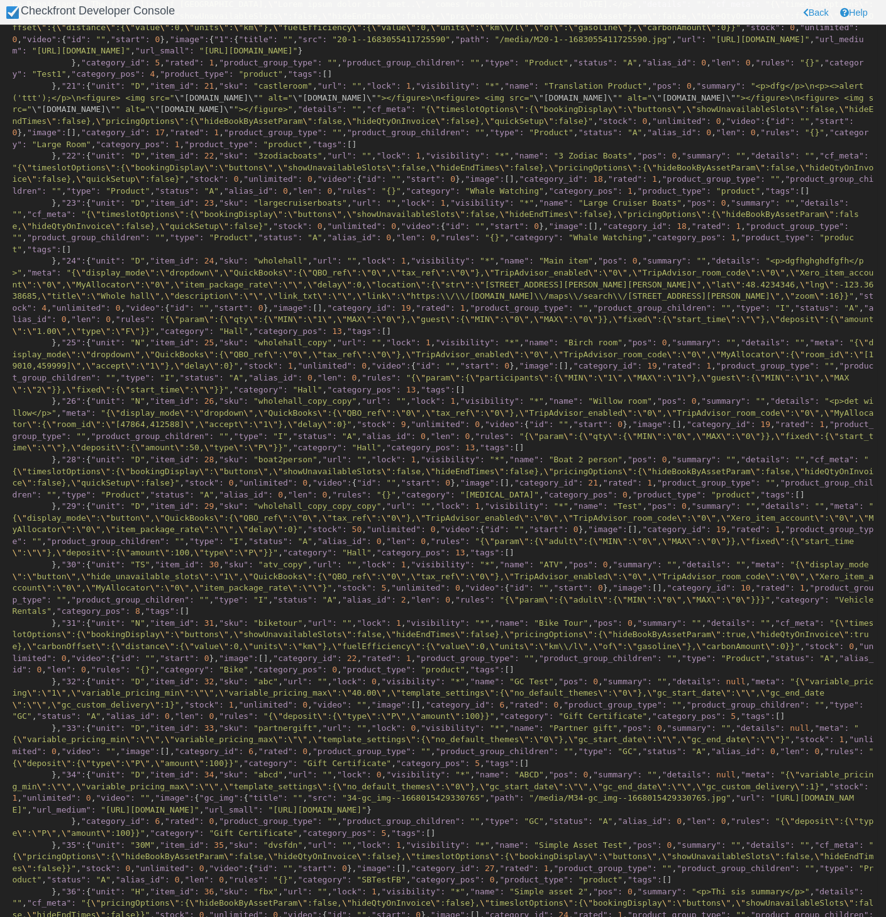
click at [264, 240] on pre "{ "version": "3.0" , "account_id": 1 , "host_id": "test-karan.checkfront.com" ,…" at bounding box center [442, 868] width 867 height 3442
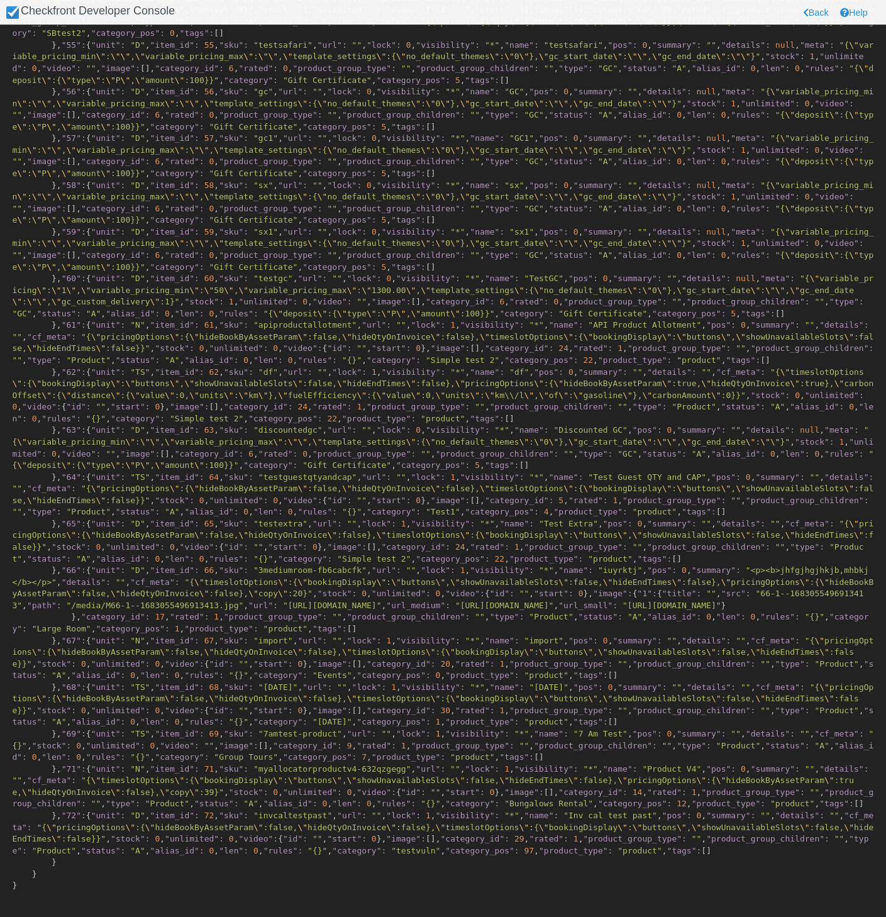
scroll to position [4462, 0]
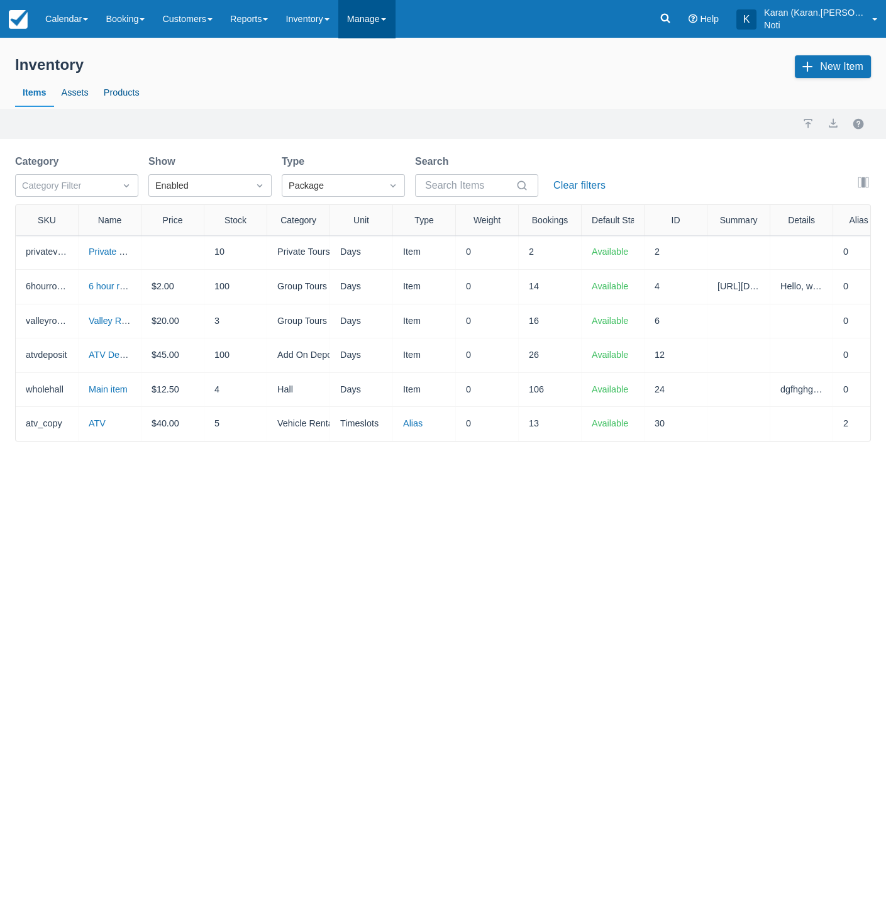
click at [380, 28] on link "Manage" at bounding box center [366, 19] width 57 height 38
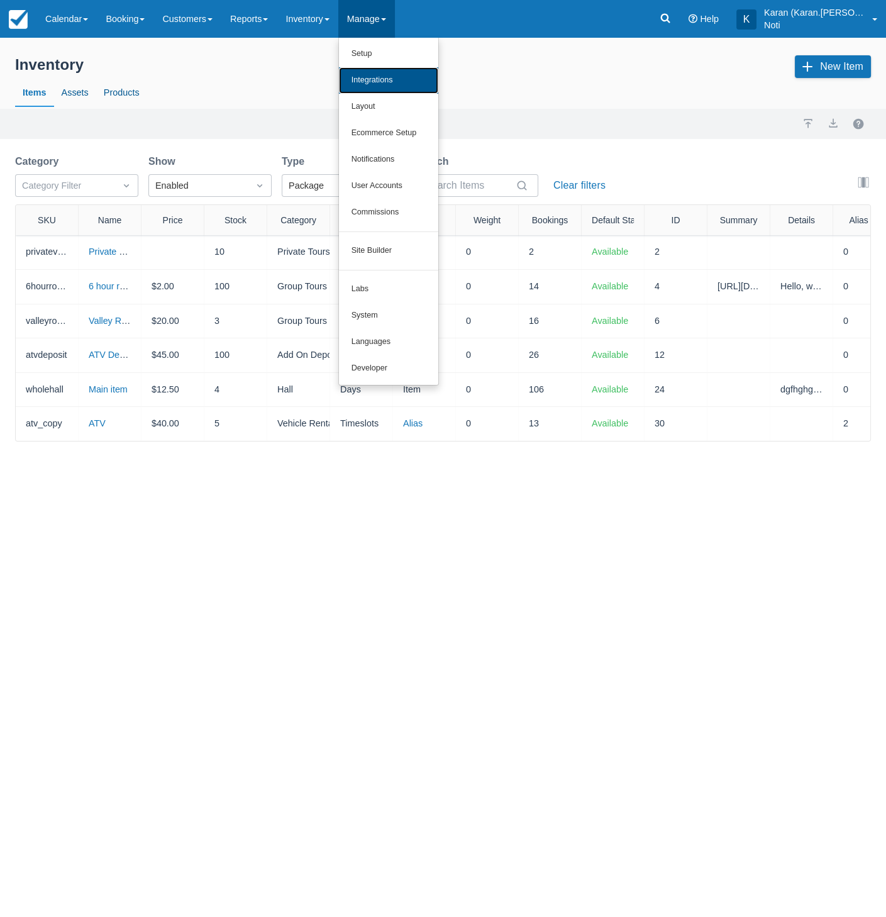
click at [380, 76] on link "Integrations" at bounding box center [388, 80] width 99 height 26
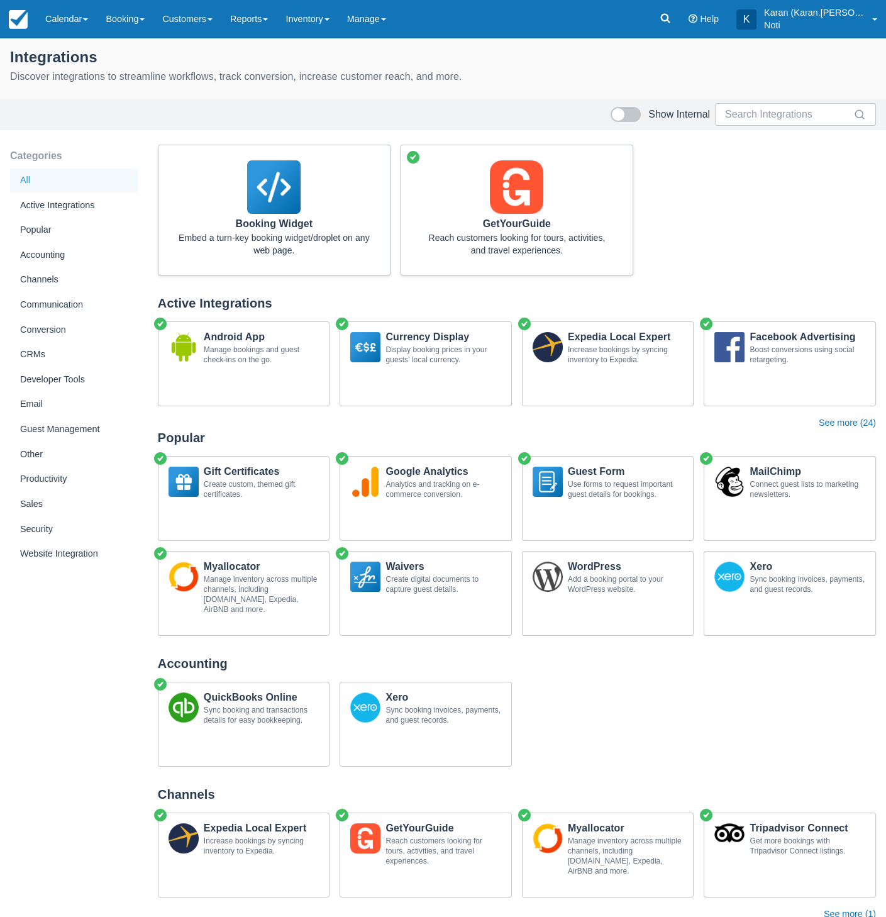
click at [624, 116] on span at bounding box center [618, 114] width 13 height 13
click at [0, 0] on input "Show Internal" at bounding box center [0, 0] width 0 height 0
click at [787, 119] on input "text" at bounding box center [788, 114] width 126 height 23
type input "p"
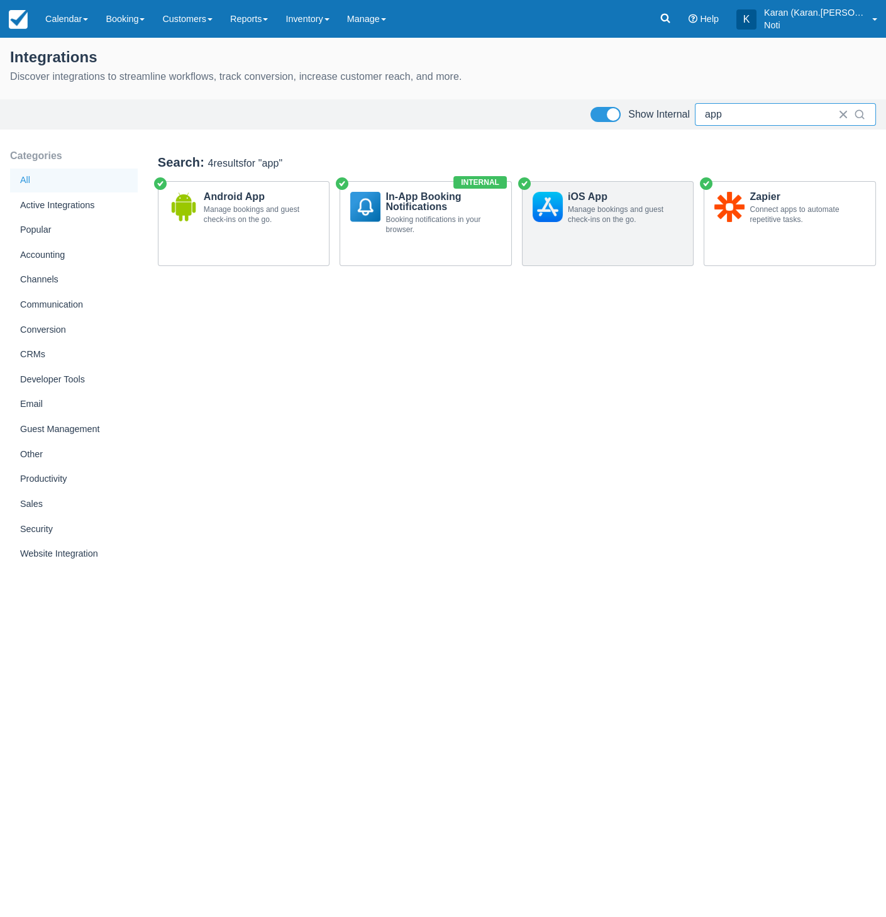
type input "app"
click at [608, 241] on div "iOS App Manage bookings and guest check-ins on the go." at bounding box center [608, 223] width 172 height 85
